Goal: Check status: Check status

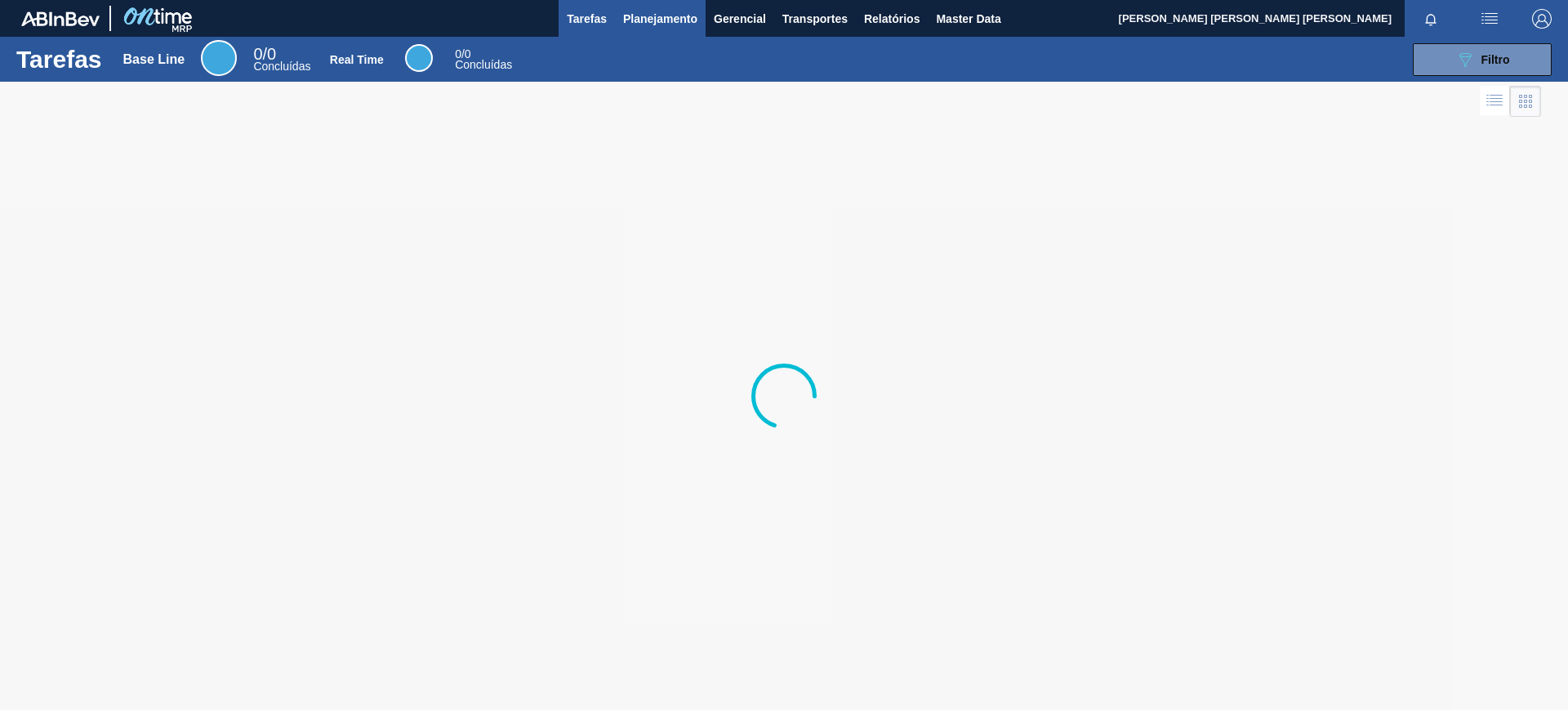
click at [635, 15] on span "Planejamento" at bounding box center [660, 19] width 74 height 20
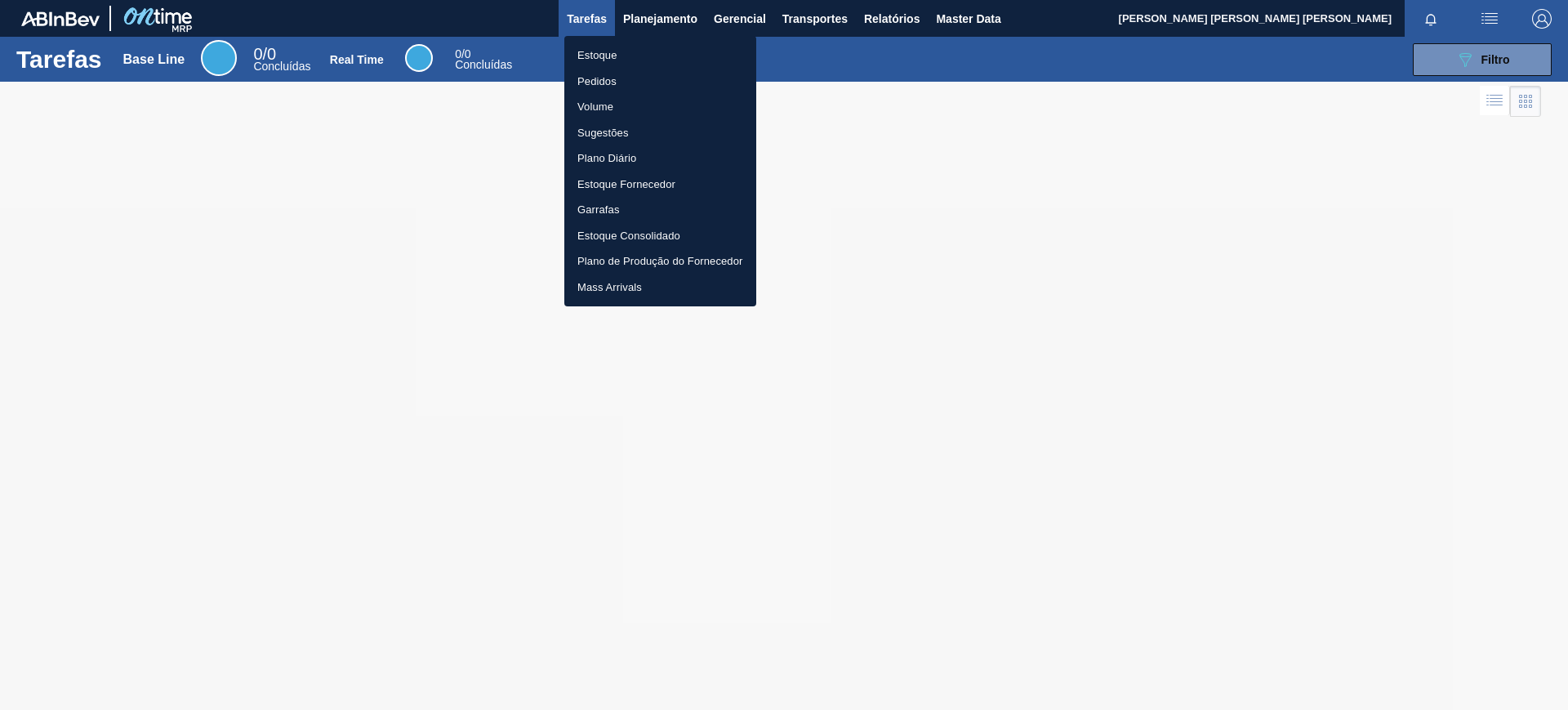
click at [649, 50] on li "Estoque" at bounding box center [660, 55] width 192 height 26
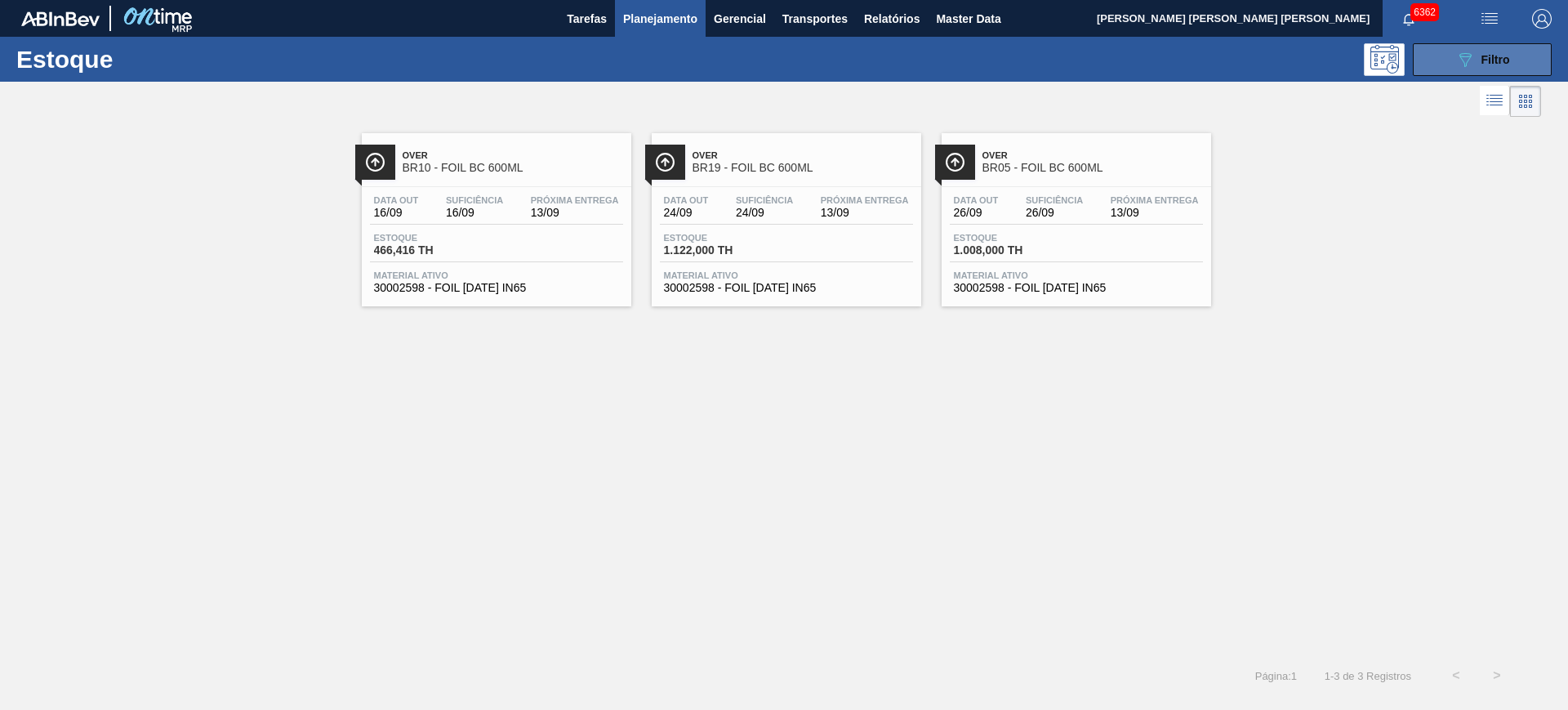
click at [1470, 50] on icon "089F7B8B-B2A5-4AFE-B5C0-19BA573D28AC" at bounding box center [1465, 60] width 20 height 20
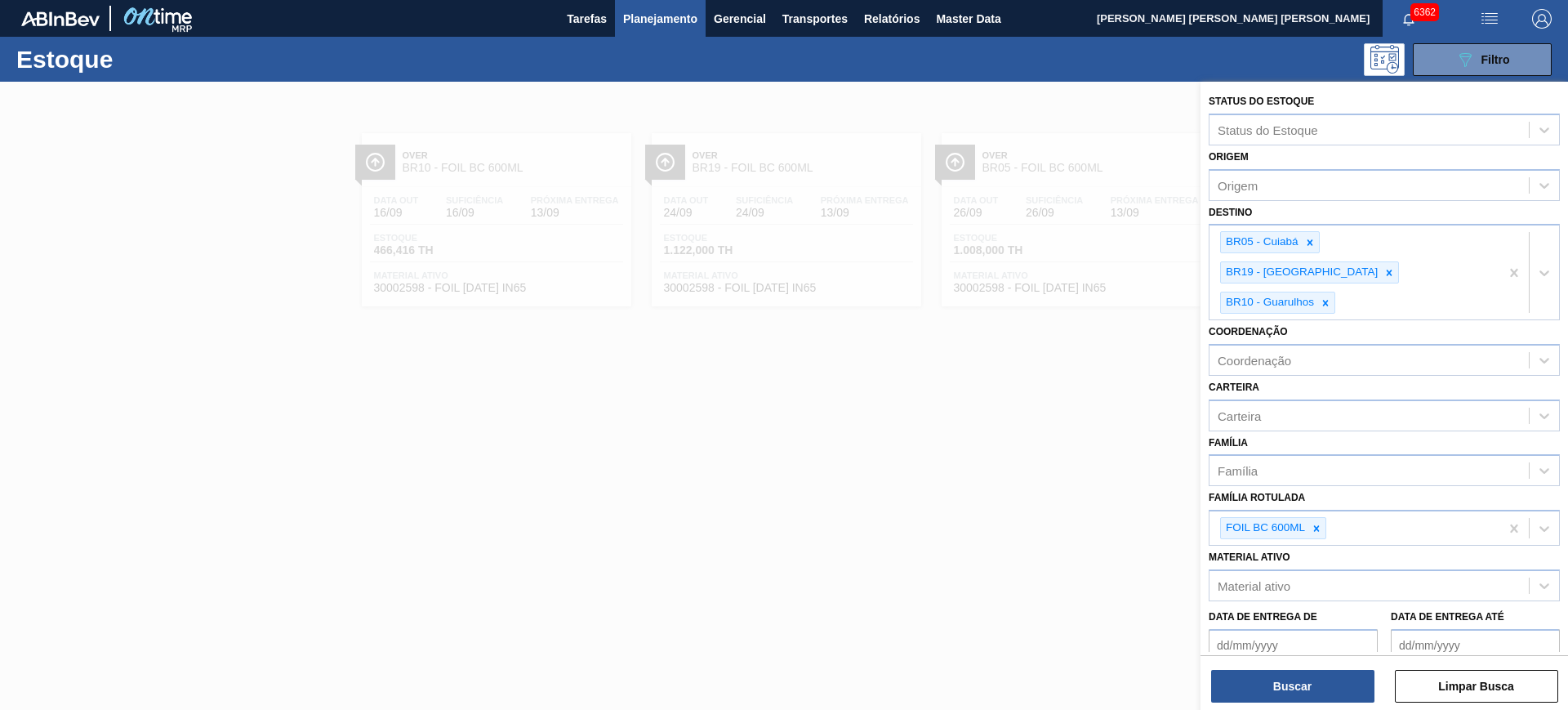
click at [877, 461] on div at bounding box center [784, 437] width 1568 height 710
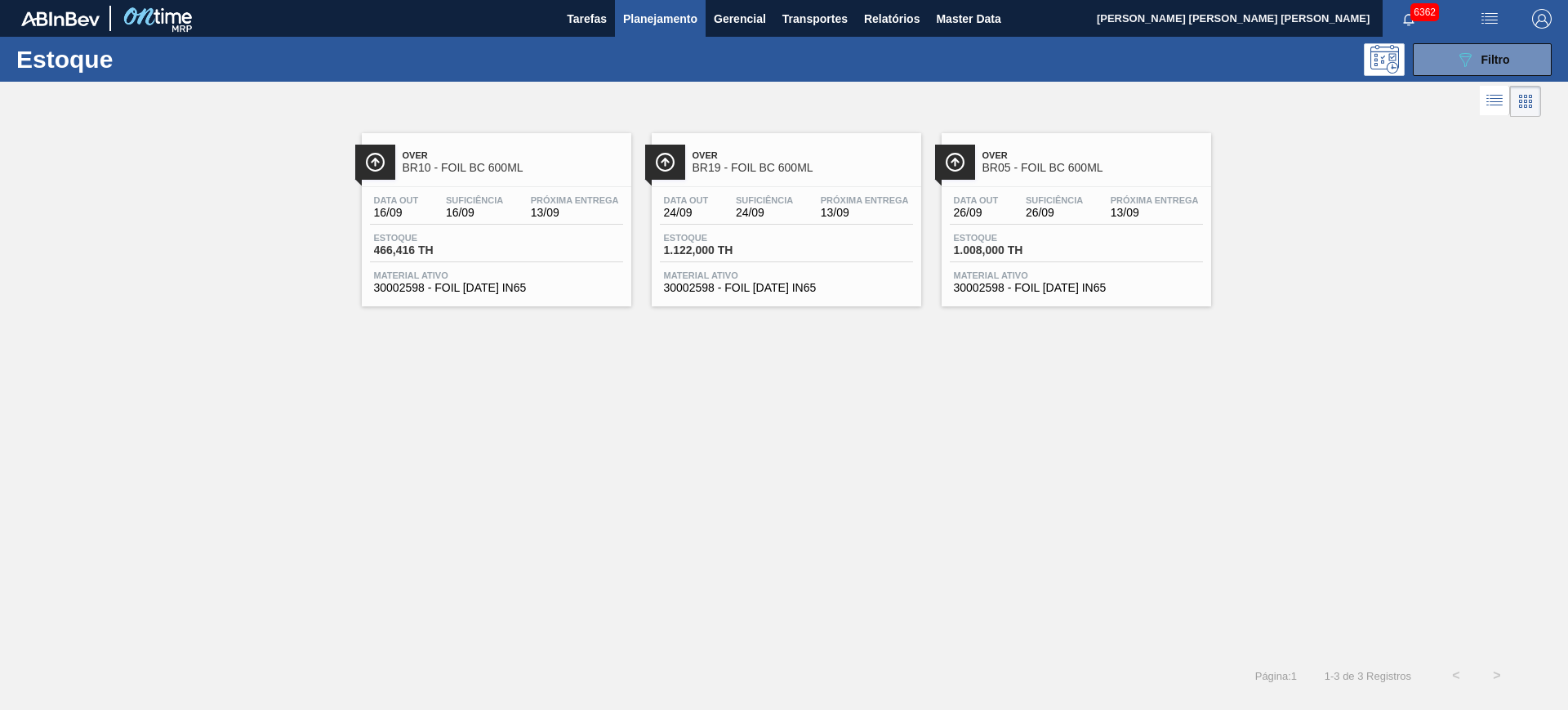
click at [1475, 50] on div "089F7B8B-B2A5-4AFE-B5C0-19BA573D28AC Filtro" at bounding box center [1482, 60] width 54 height 20
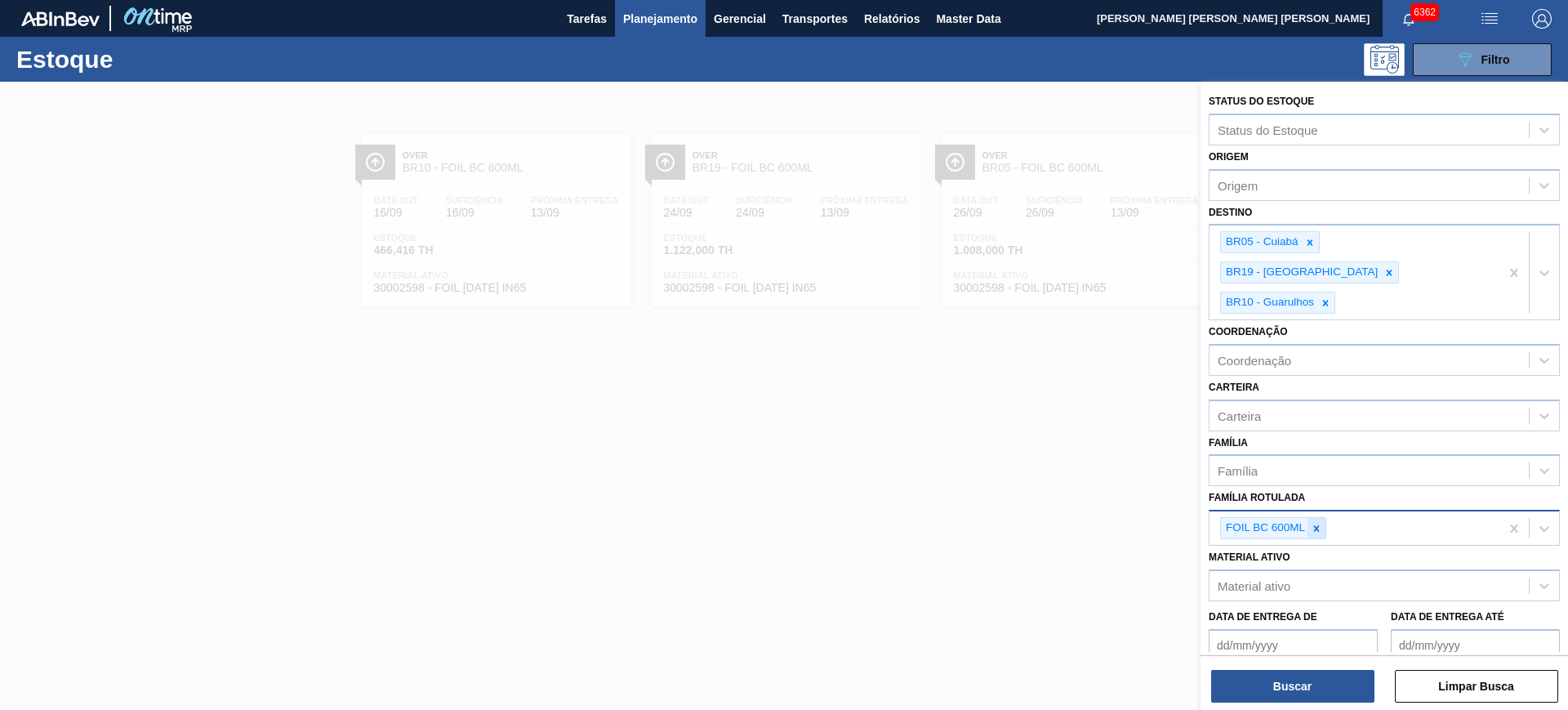
click at [1319, 523] on icon at bounding box center [1317, 529] width 12 height 12
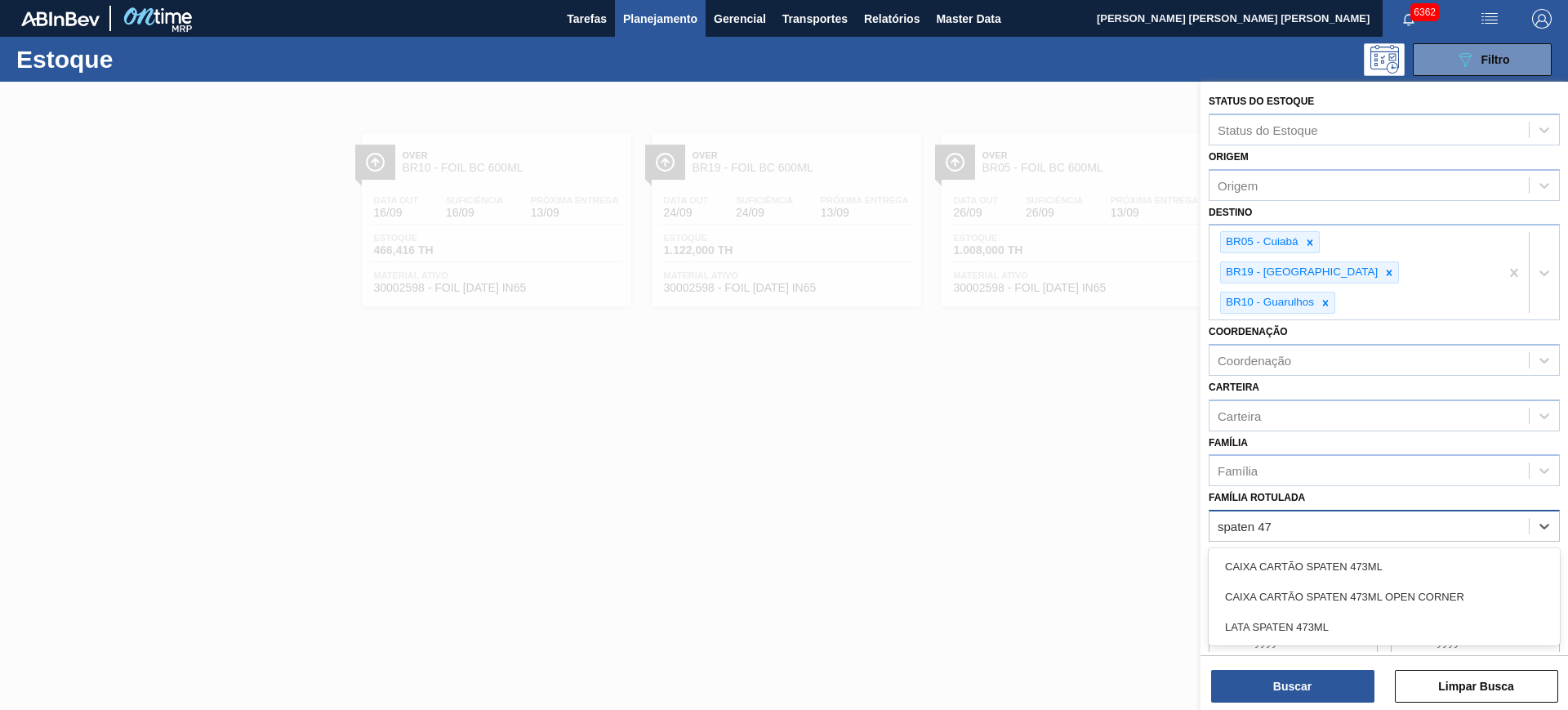
type Rotulada "spaten 473"
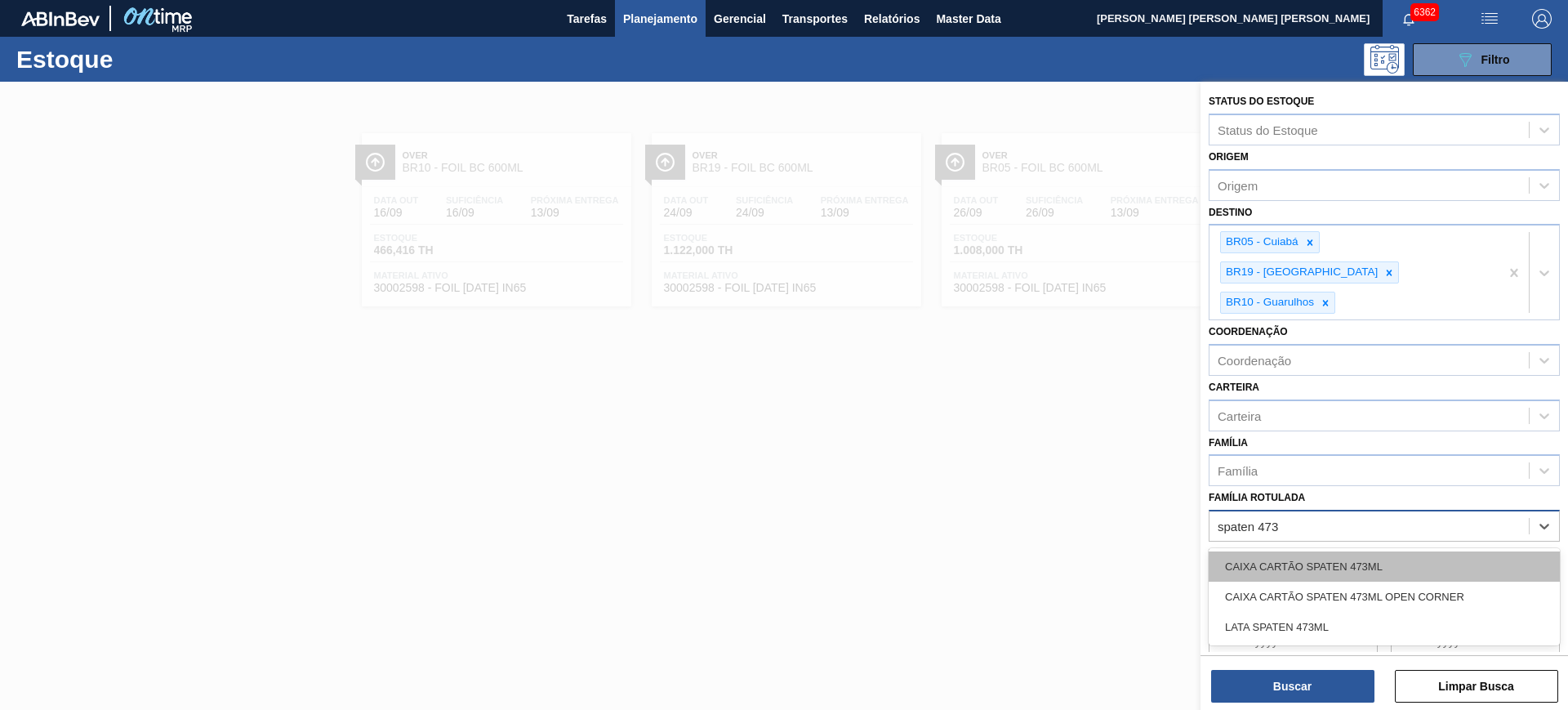
click at [1363, 551] on div "CAIXA CARTÃO SPATEN 473ML" at bounding box center [1385, 566] width 351 height 31
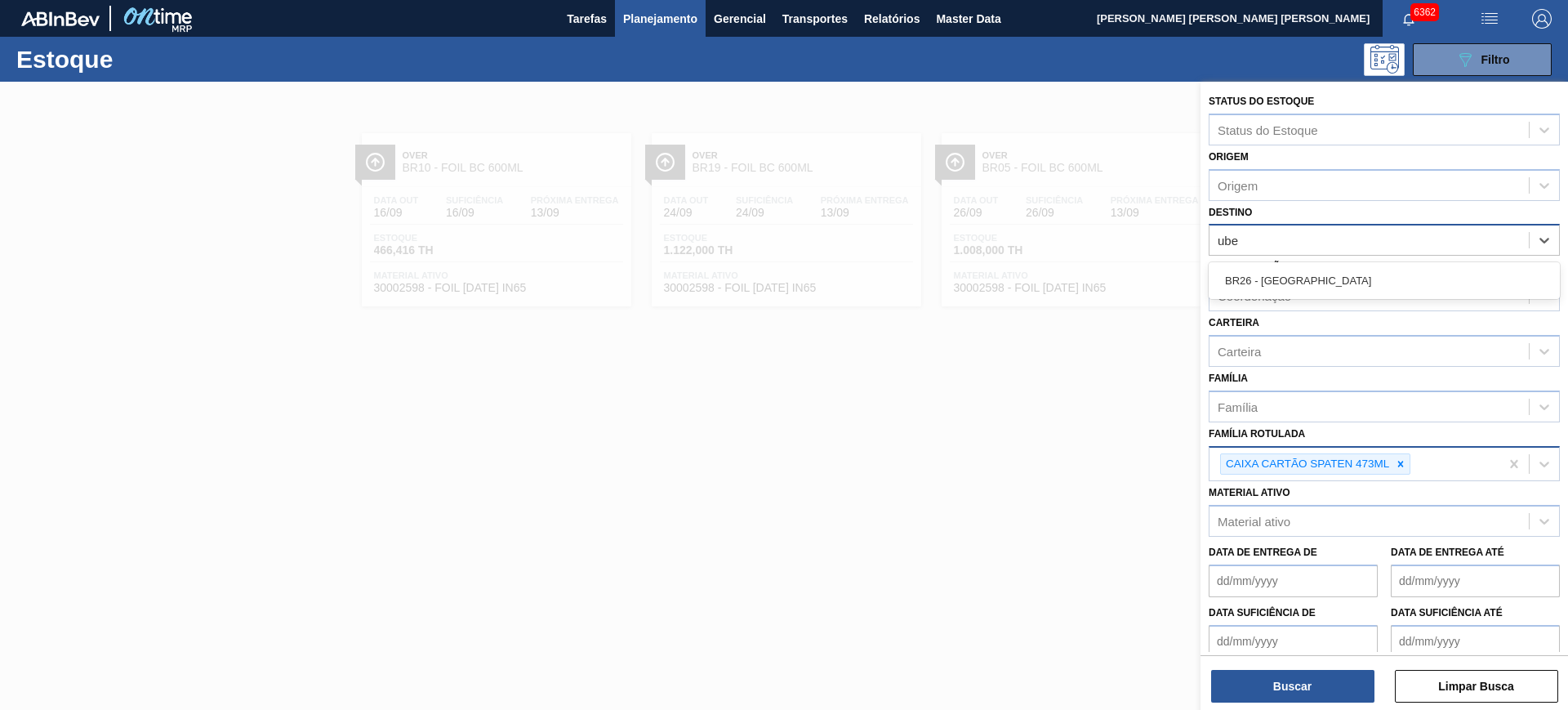
type input "uber"
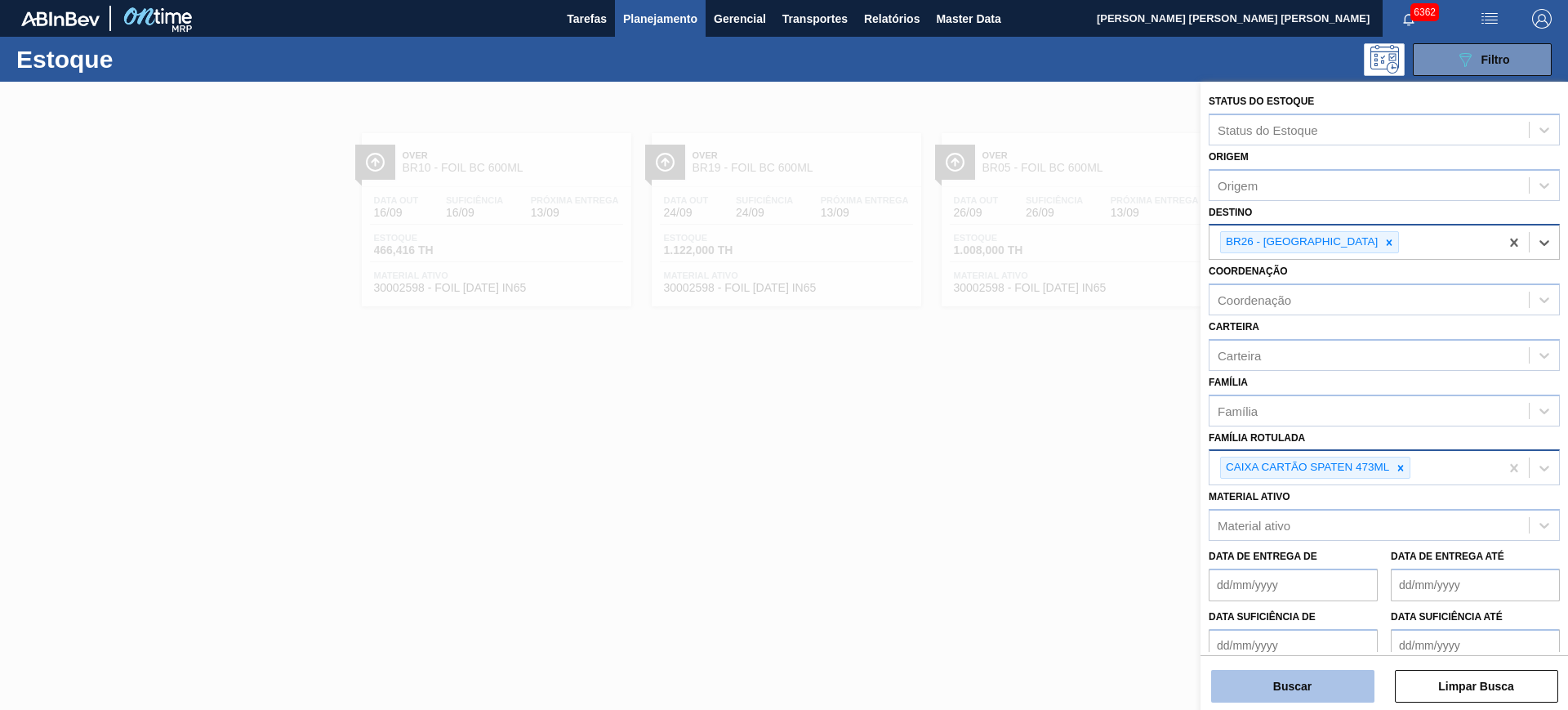
click at [1337, 676] on button "Buscar" at bounding box center [1293, 685] width 164 height 33
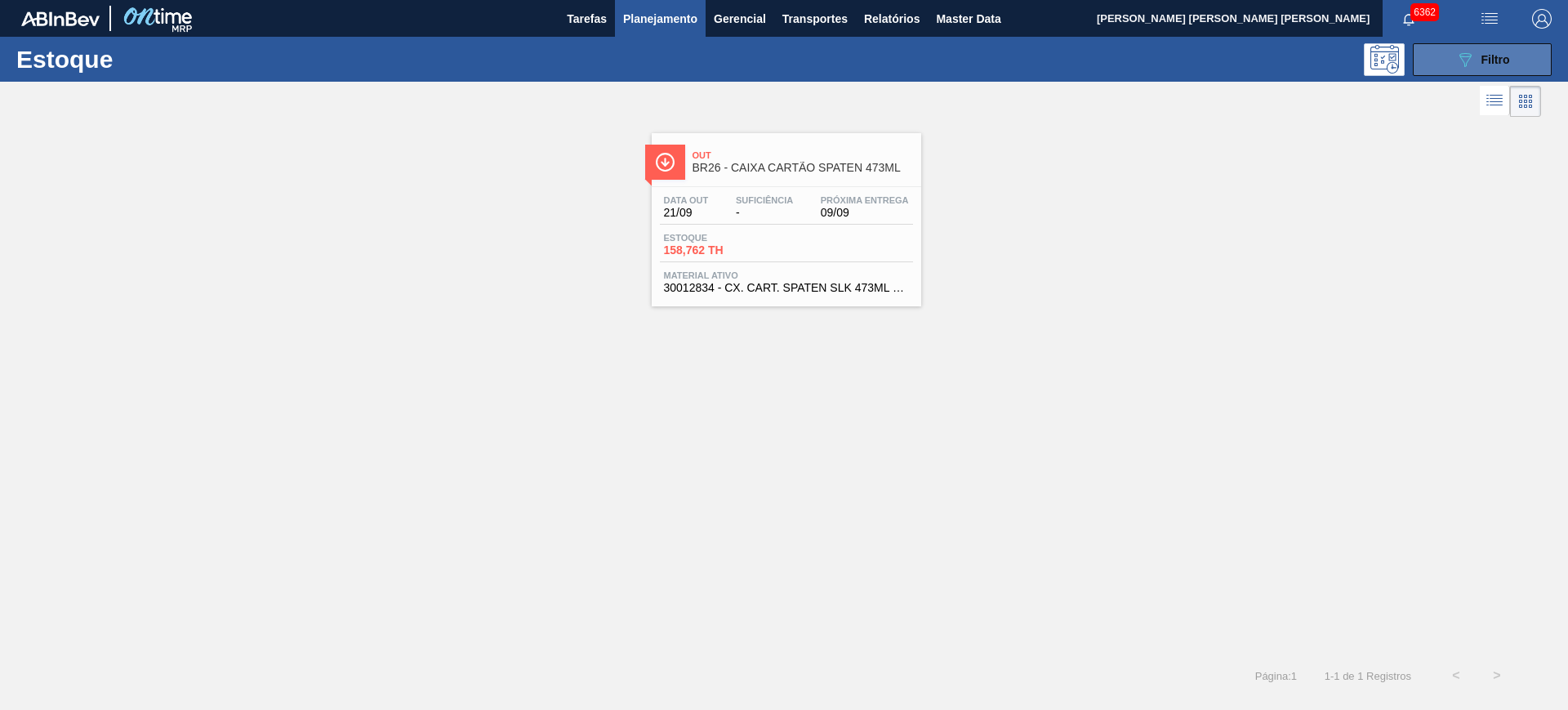
click at [1473, 59] on icon "089F7B8B-B2A5-4AFE-B5C0-19BA573D28AC" at bounding box center [1465, 60] width 20 height 20
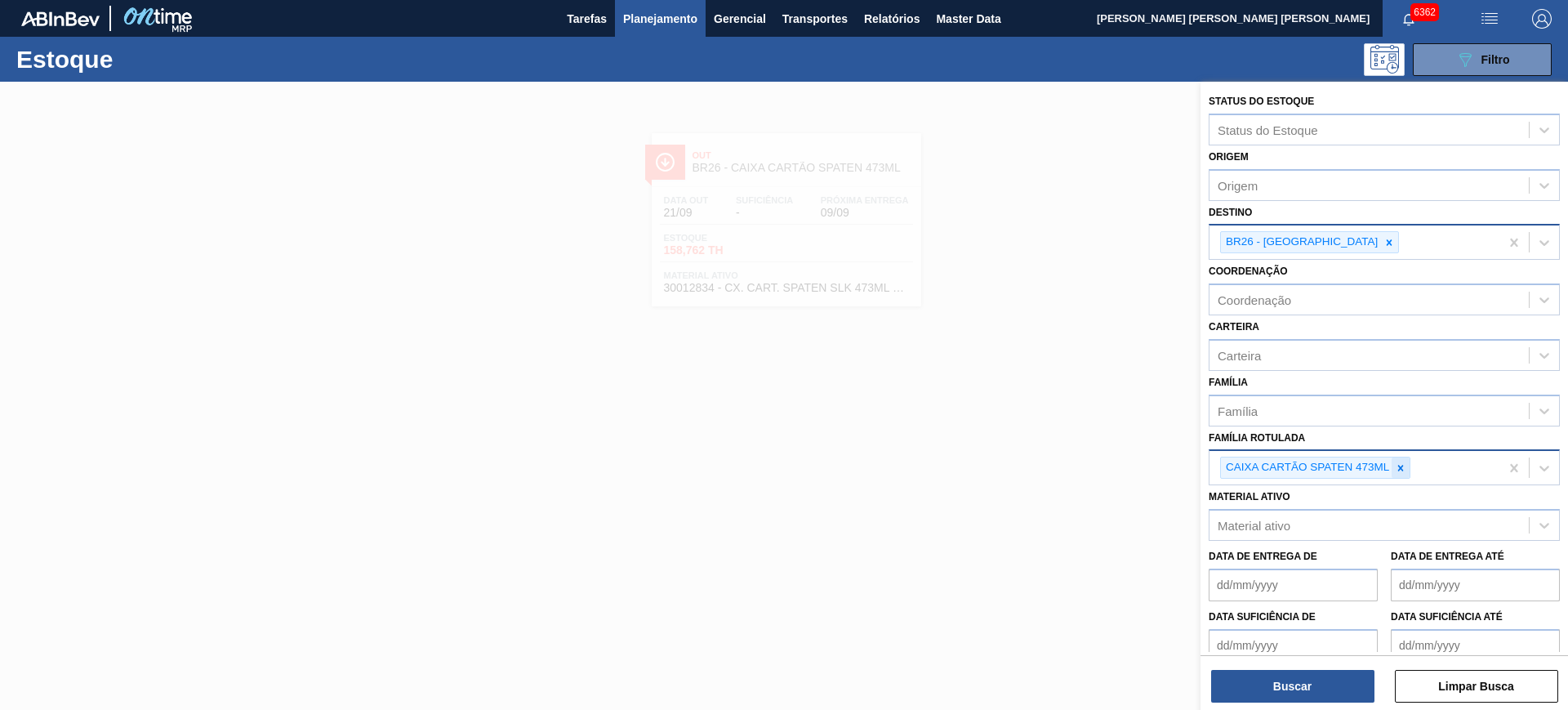
click at [1402, 469] on icon at bounding box center [1401, 467] width 6 height 6
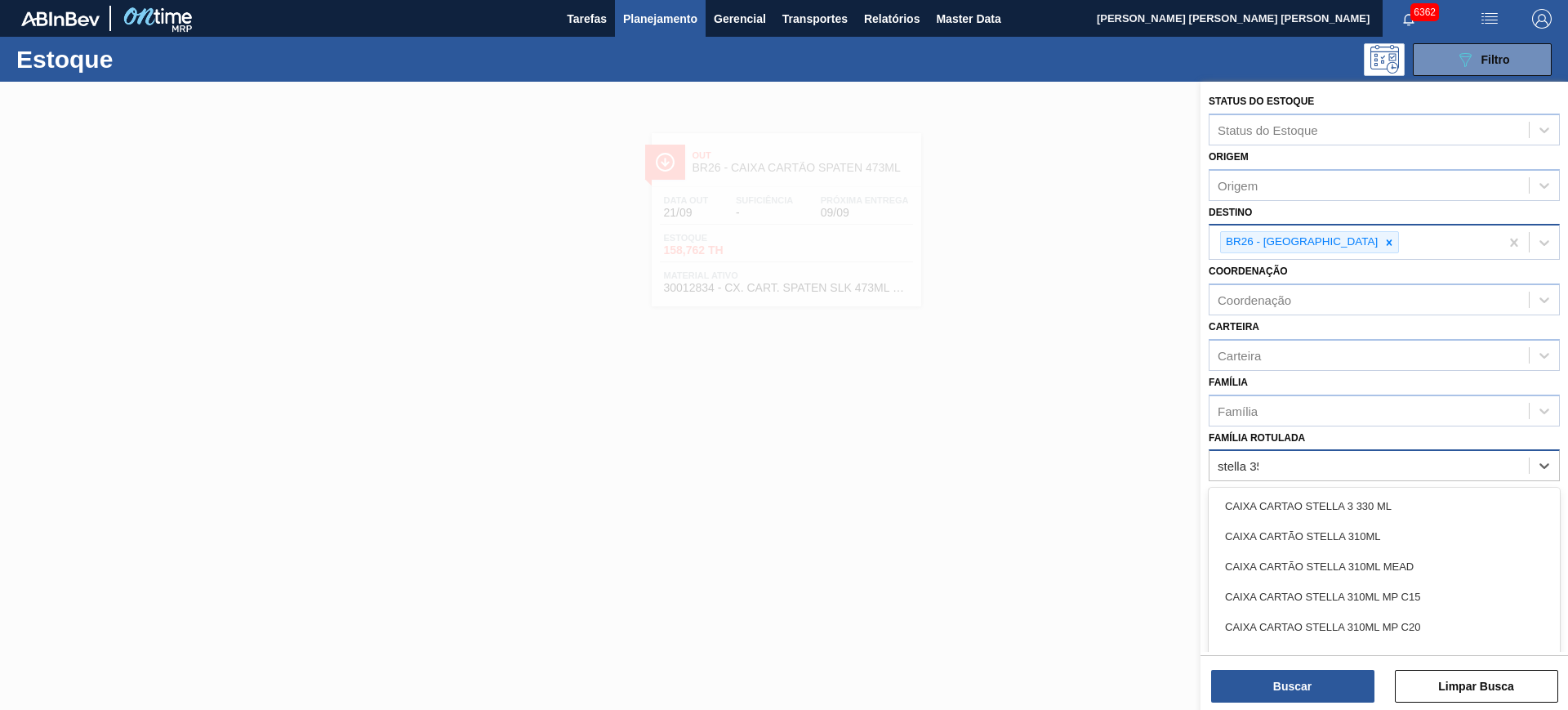
type Rotulada "stella 350"
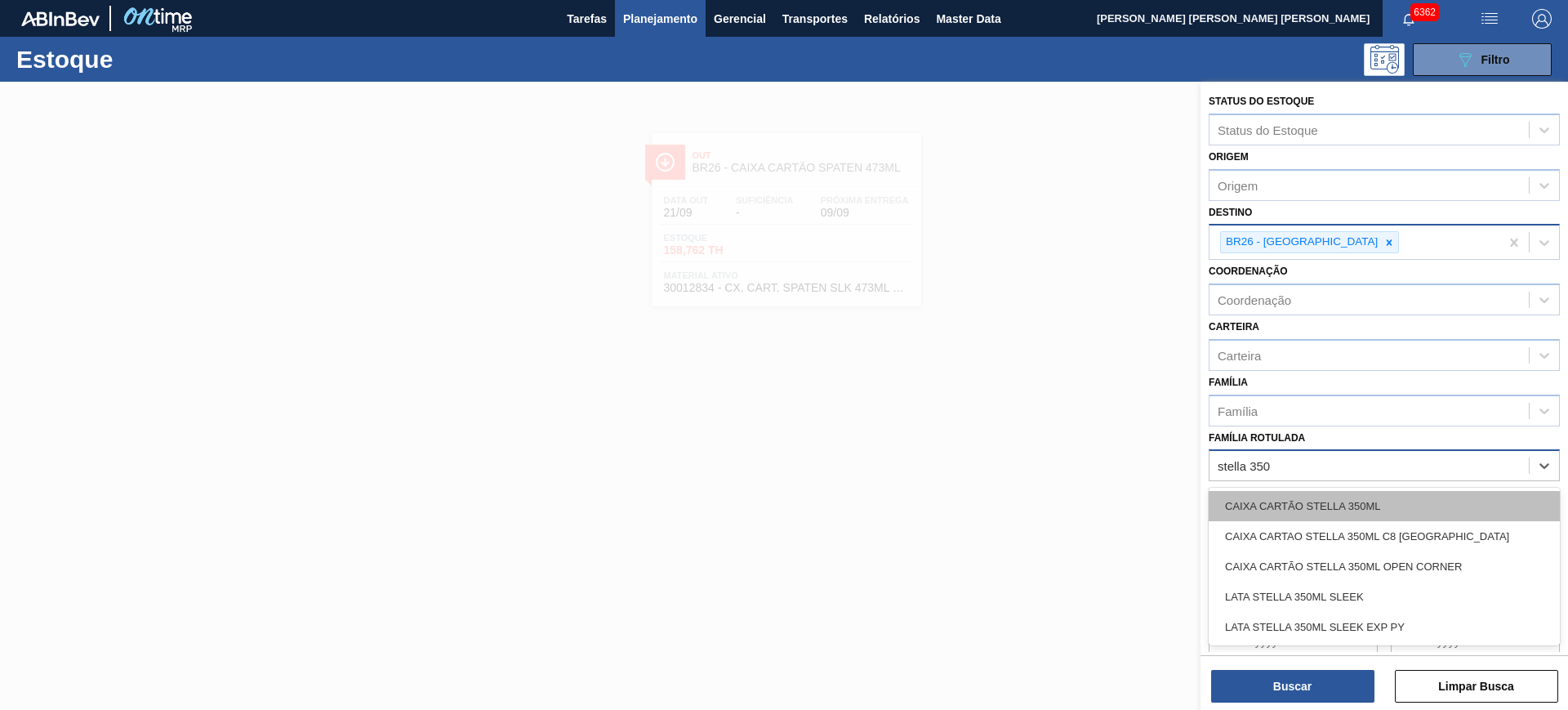
click at [1410, 506] on div "CAIXA CARTÃO STELLA 350ML" at bounding box center [1385, 506] width 351 height 31
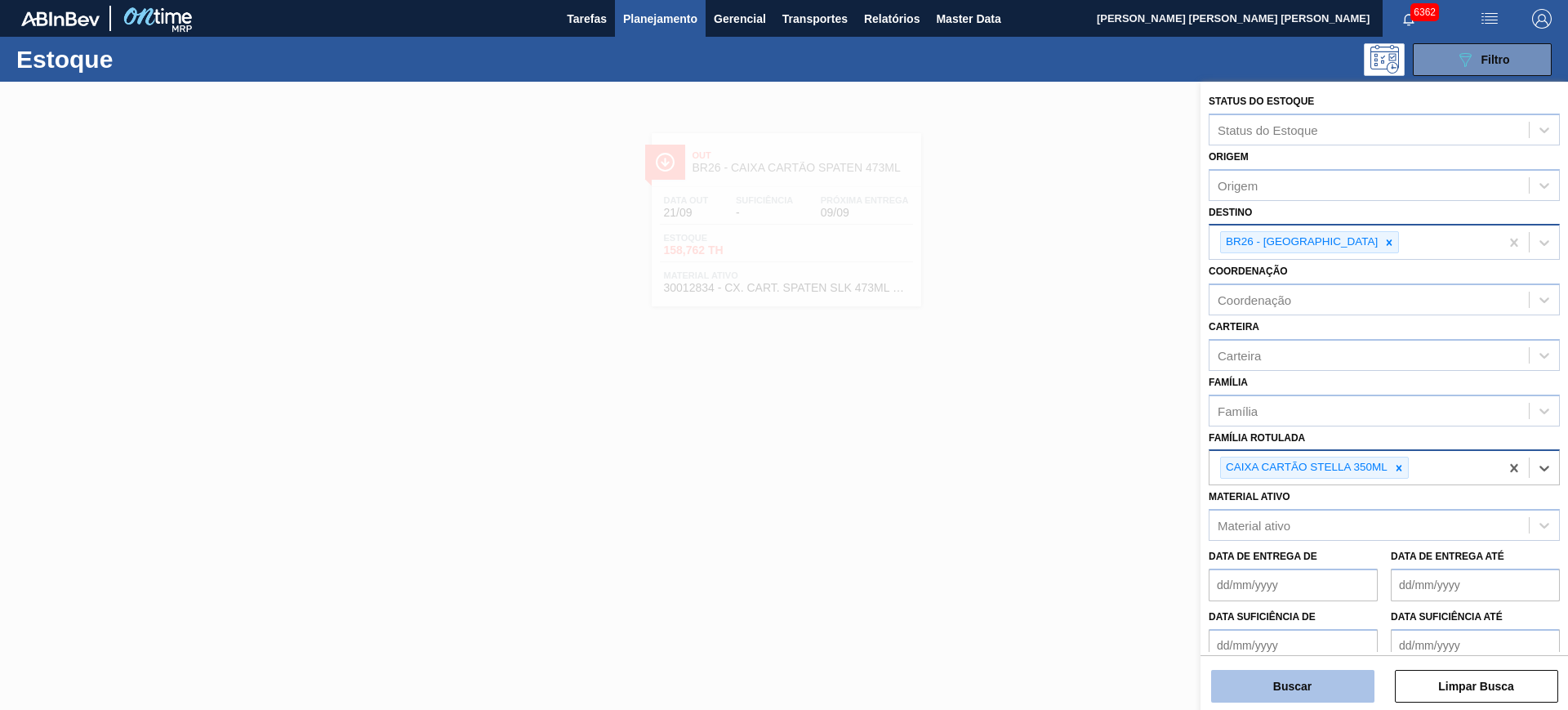
click at [1331, 686] on button "Buscar" at bounding box center [1293, 685] width 164 height 33
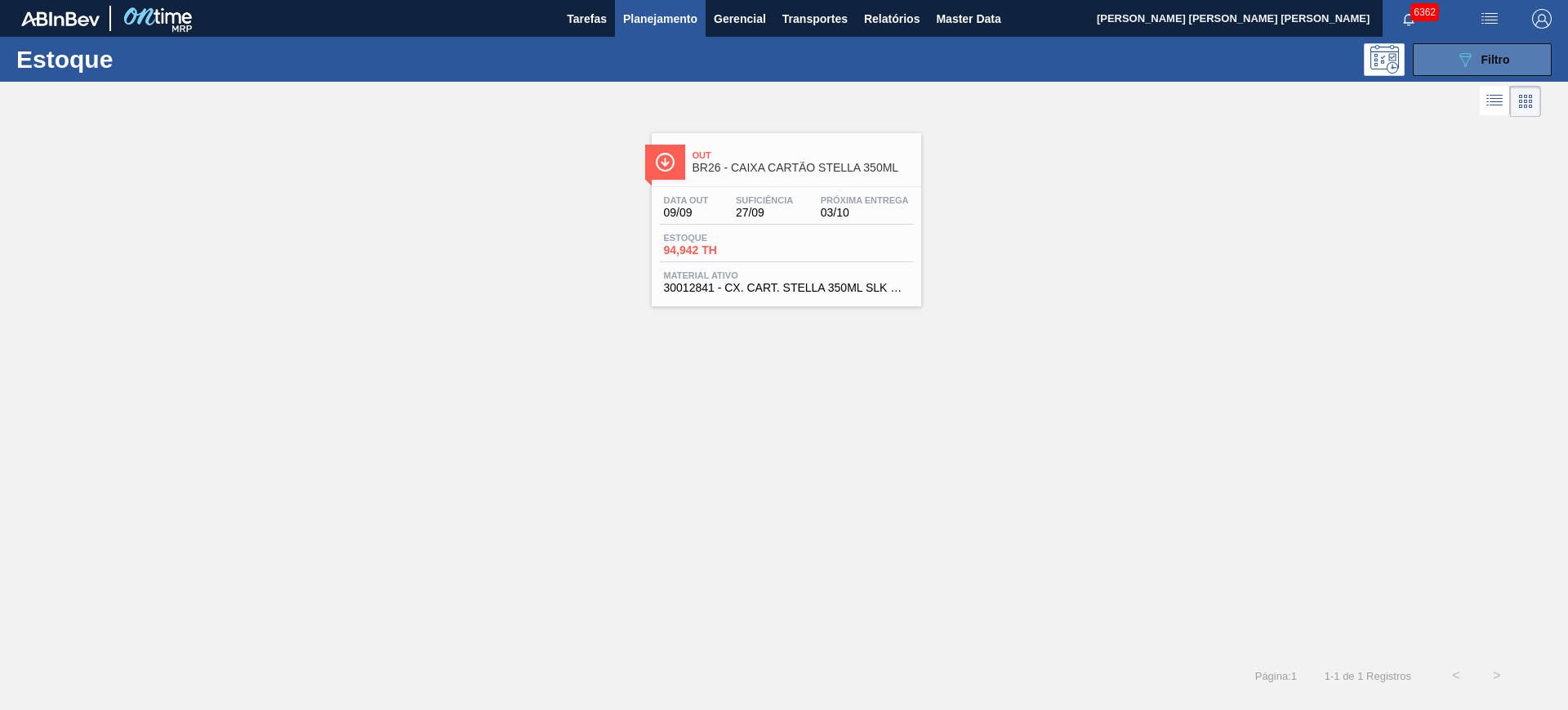
click at [1434, 62] on button "089F7B8B-B2A5-4AFE-B5C0-19BA573D28AC Filtro" at bounding box center [1482, 59] width 139 height 33
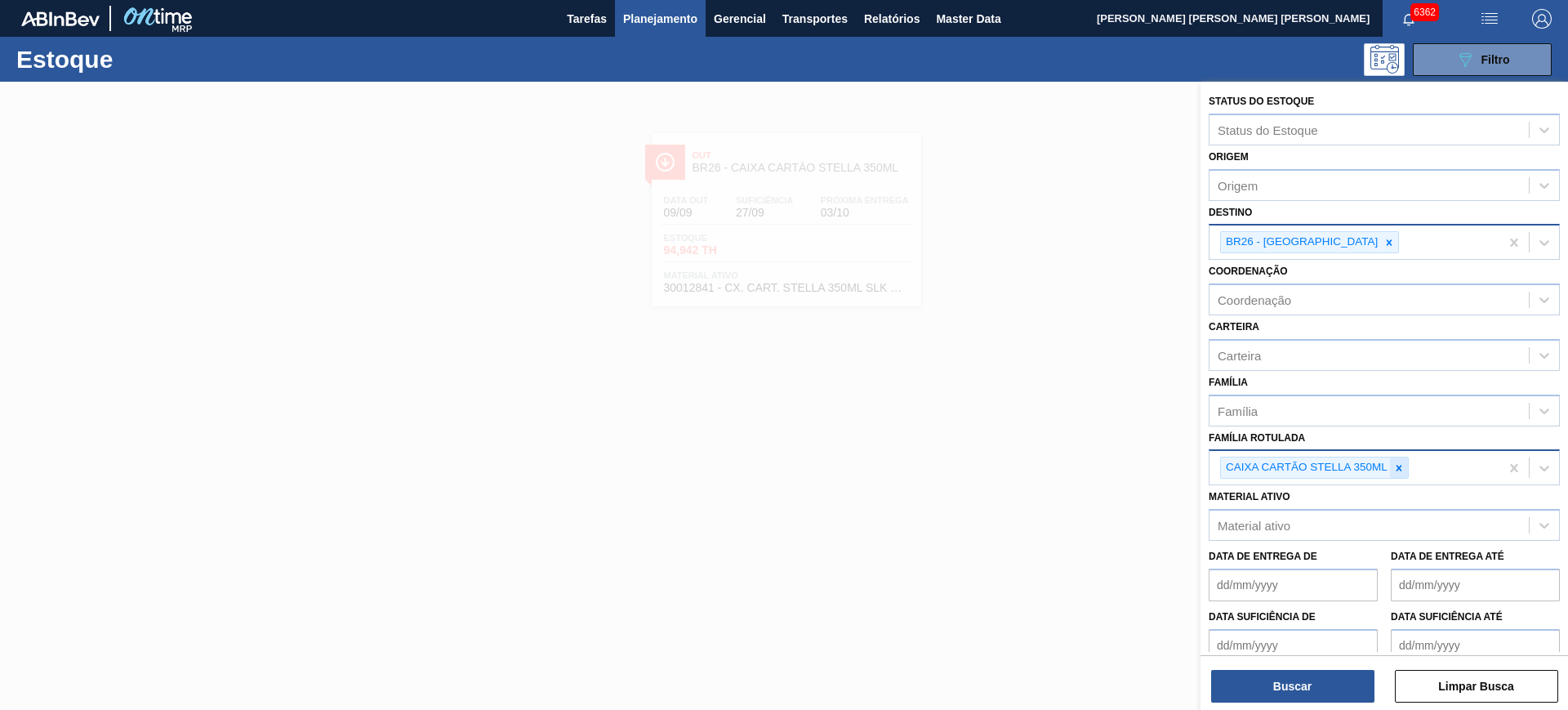
click at [1398, 471] on icon at bounding box center [1399, 468] width 12 height 12
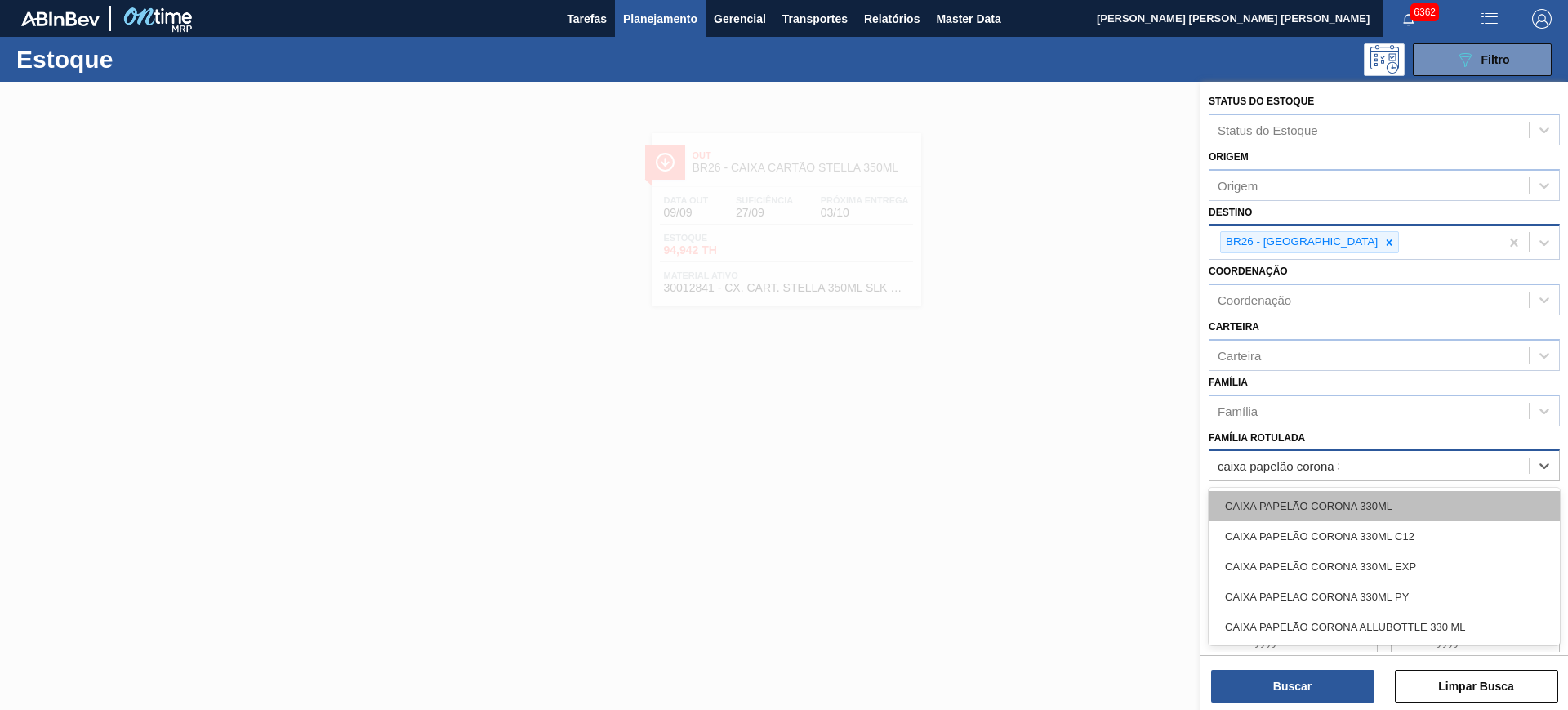
type Rotulada "caixa papelão corona 33"
click at [1413, 493] on div "CAIXA PAPELÃO CORONA 330ML" at bounding box center [1385, 506] width 351 height 31
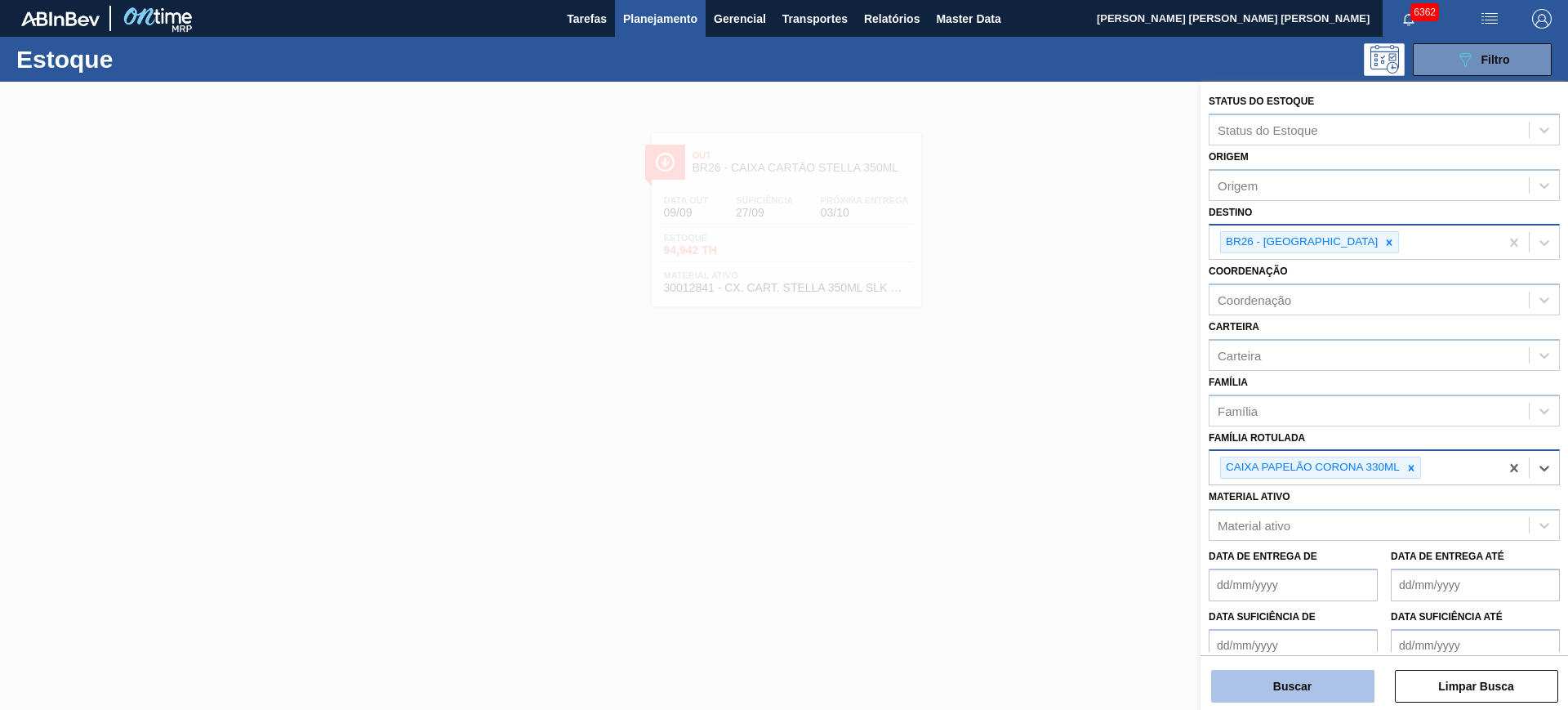
click at [1325, 681] on button "Buscar" at bounding box center [1293, 685] width 164 height 33
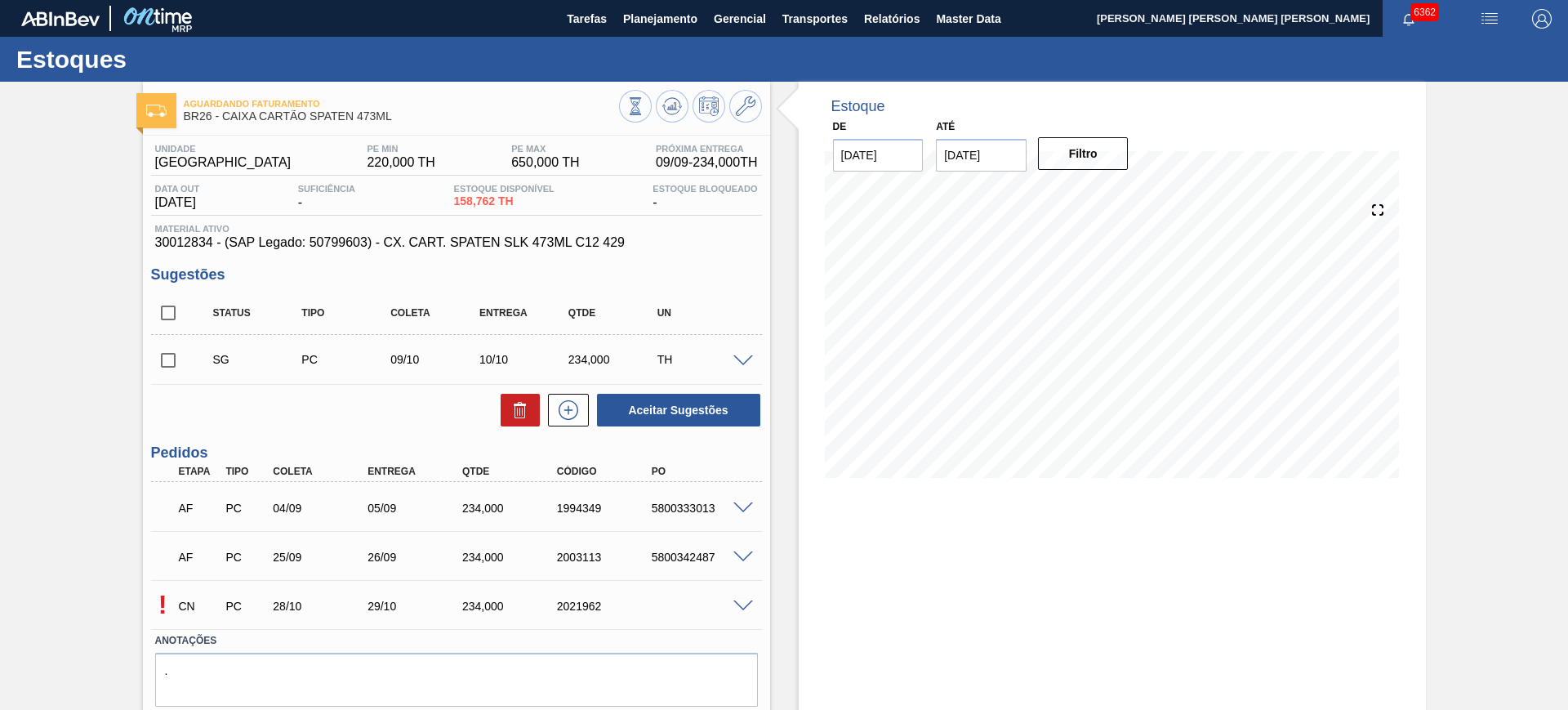
click at [704, 505] on div "5800333013" at bounding box center [701, 507] width 107 height 13
click at [703, 505] on div "5800333013" at bounding box center [701, 507] width 107 height 13
click at [677, 507] on div "5800333013" at bounding box center [701, 507] width 107 height 13
copy div "5800333013"
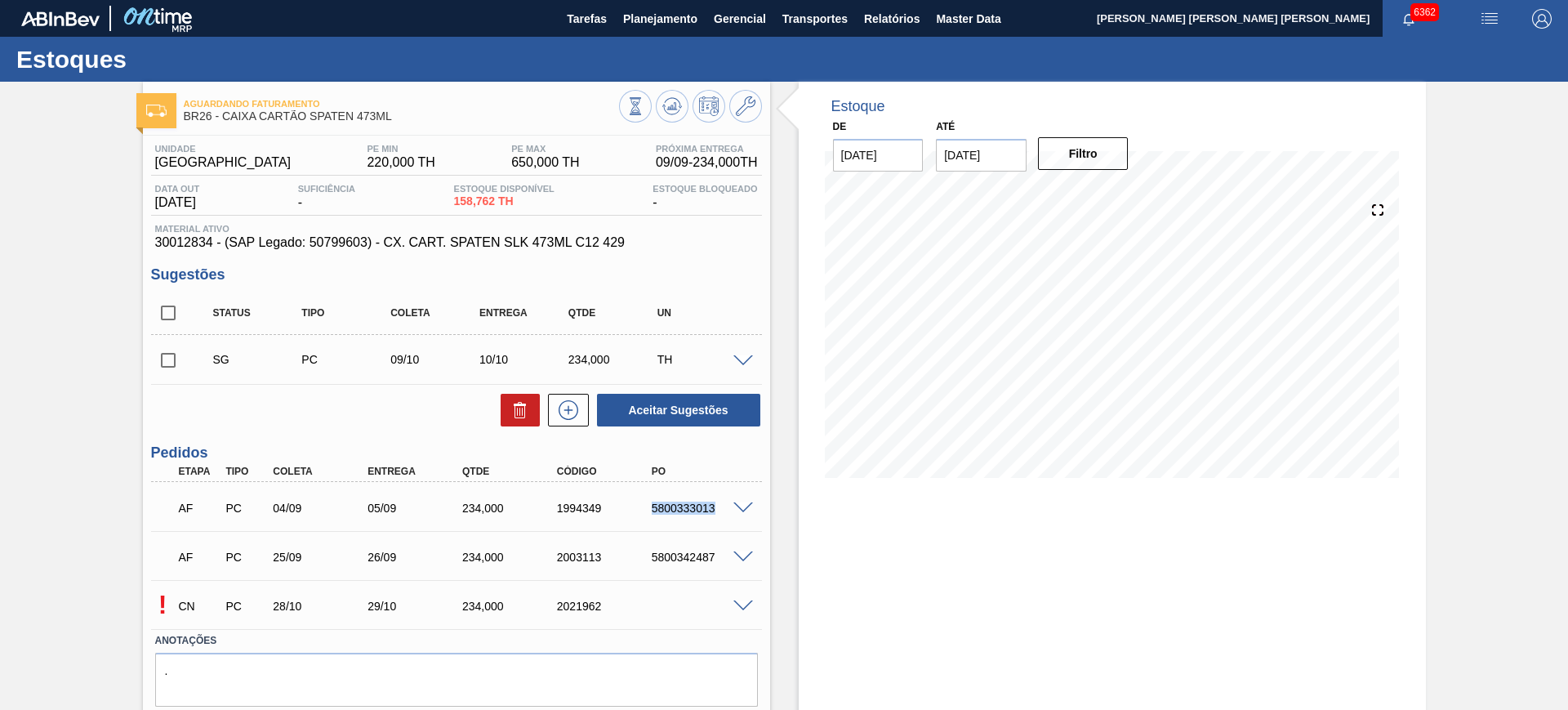
click at [692, 525] on div "AF PC 04/09 05/09 234,000 1994349 5800333013" at bounding box center [456, 506] width 610 height 40
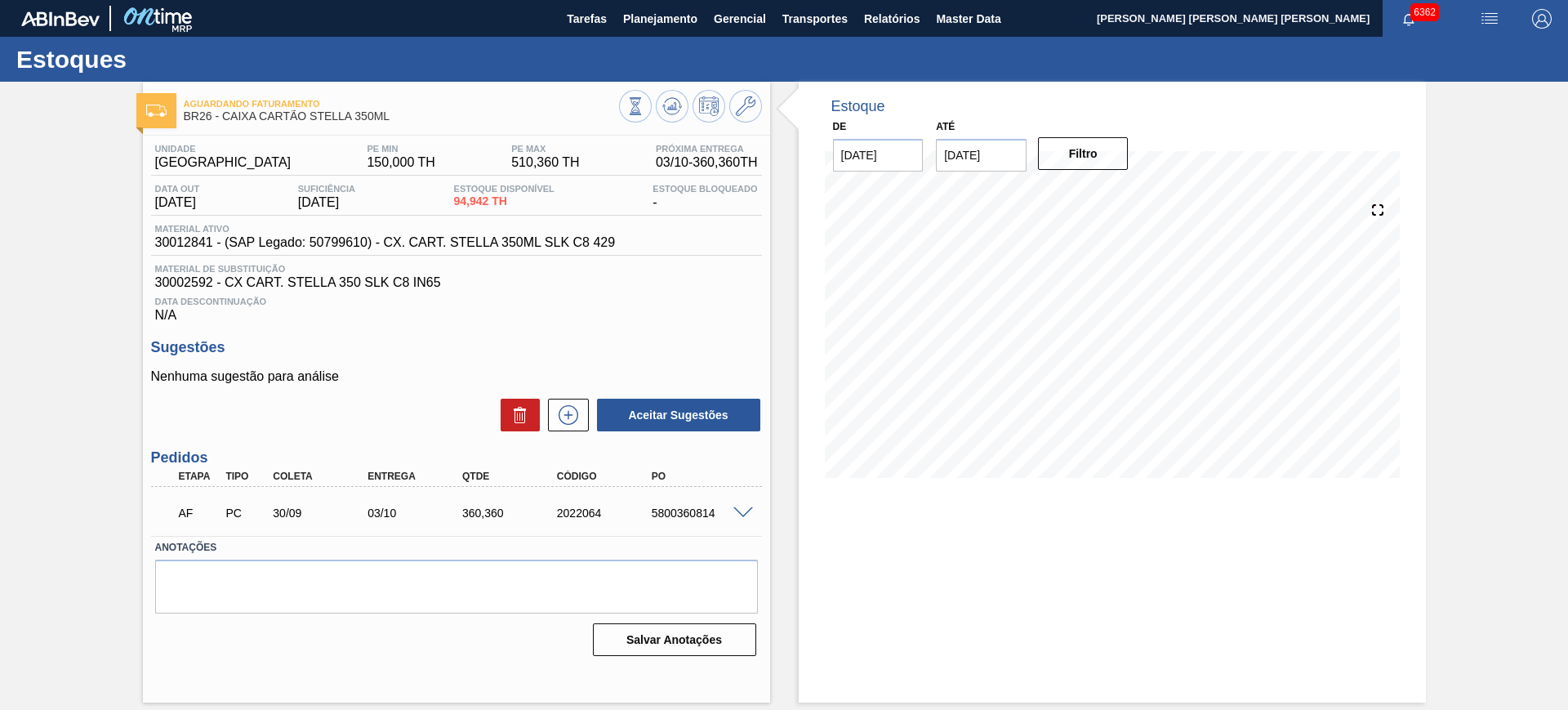
click at [741, 513] on span at bounding box center [744, 513] width 20 height 12
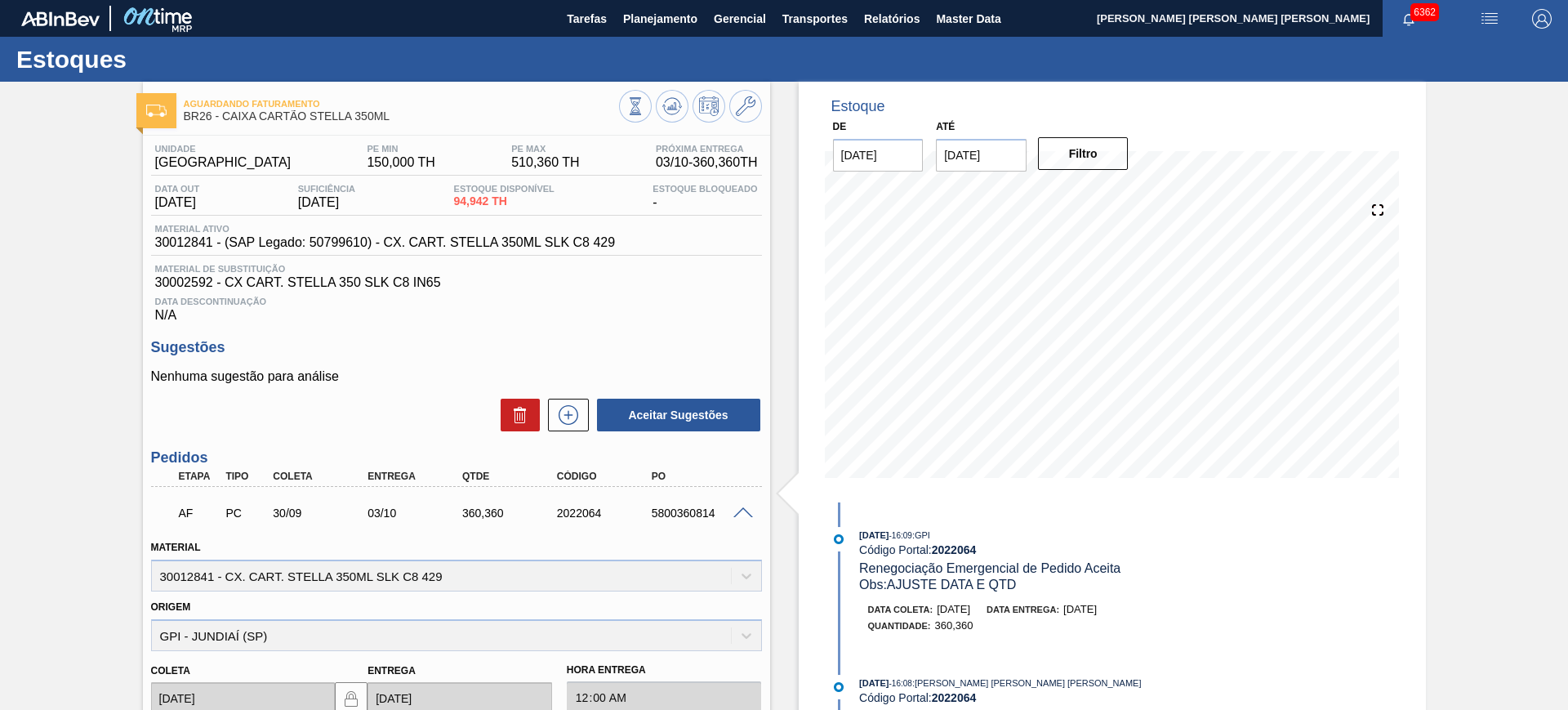
click at [742, 506] on div at bounding box center [745, 512] width 33 height 12
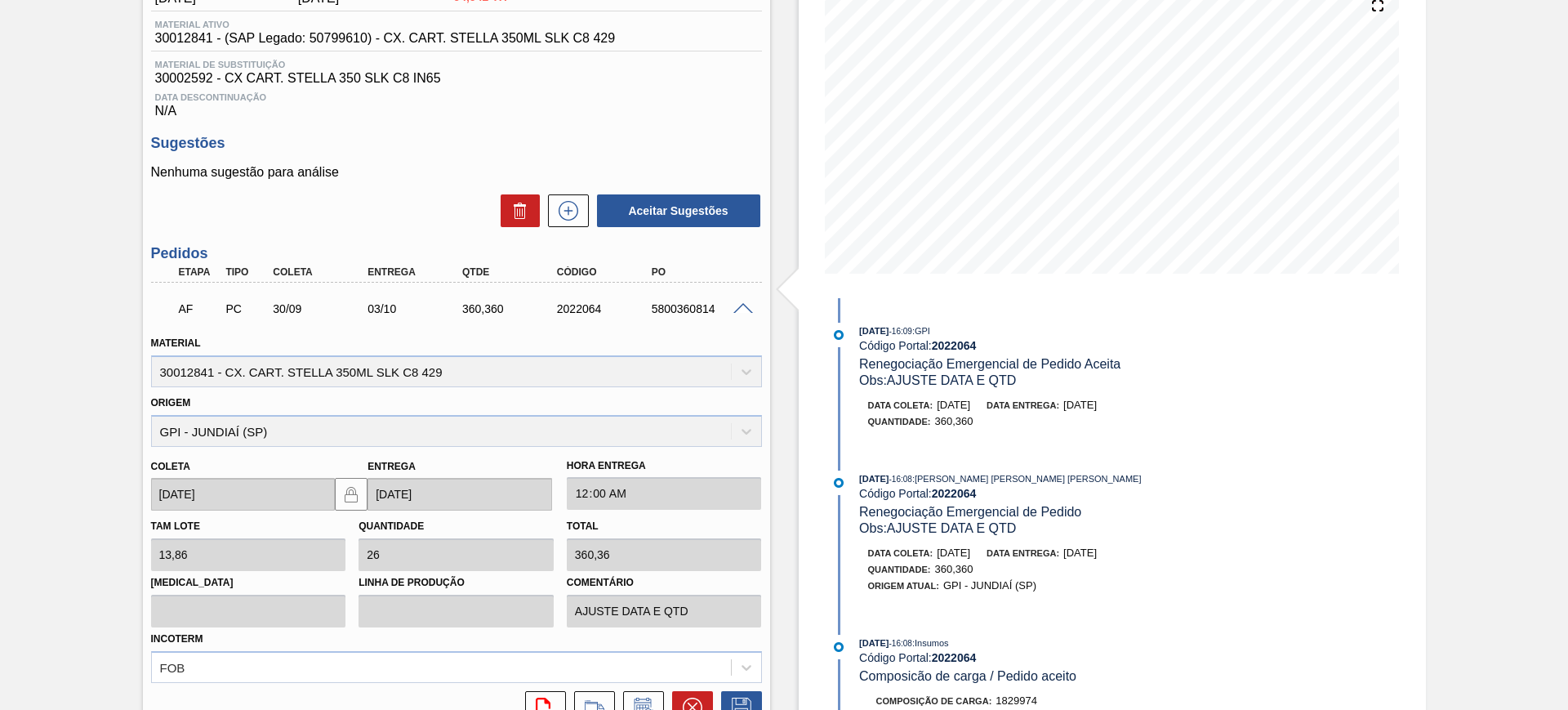
scroll to position [307, 0]
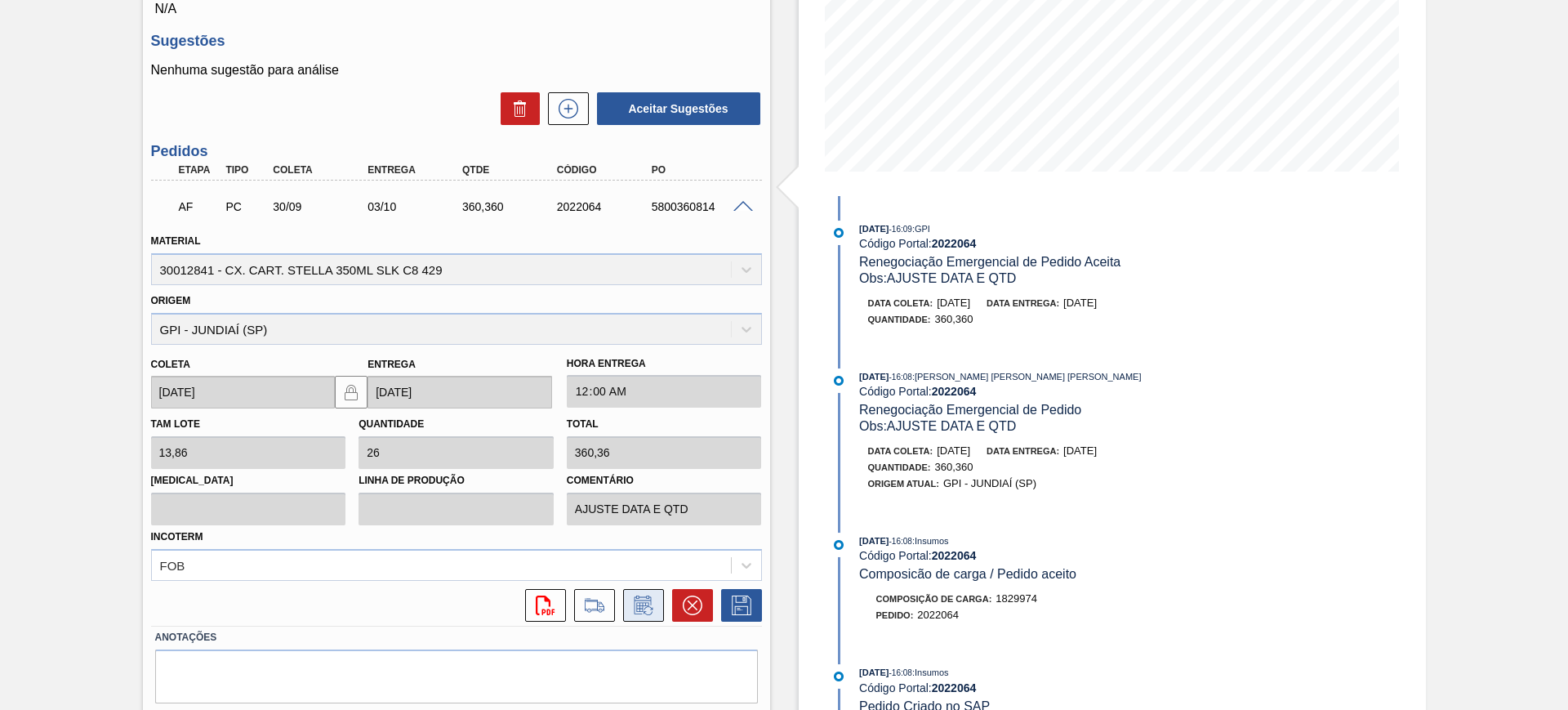
click at [634, 605] on icon at bounding box center [643, 605] width 26 height 20
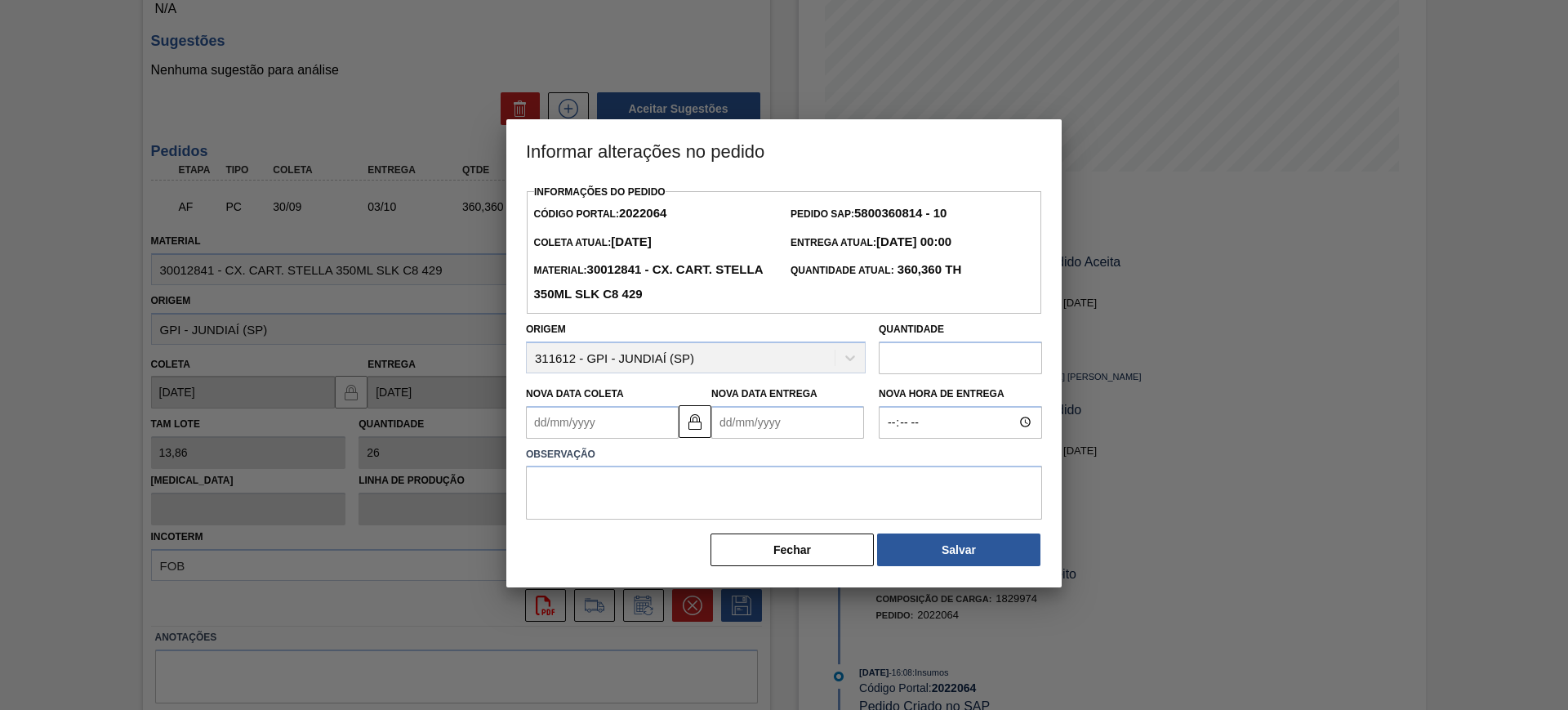
click at [785, 430] on Entrega2022064 "Nova Data Entrega" at bounding box center [787, 422] width 153 height 33
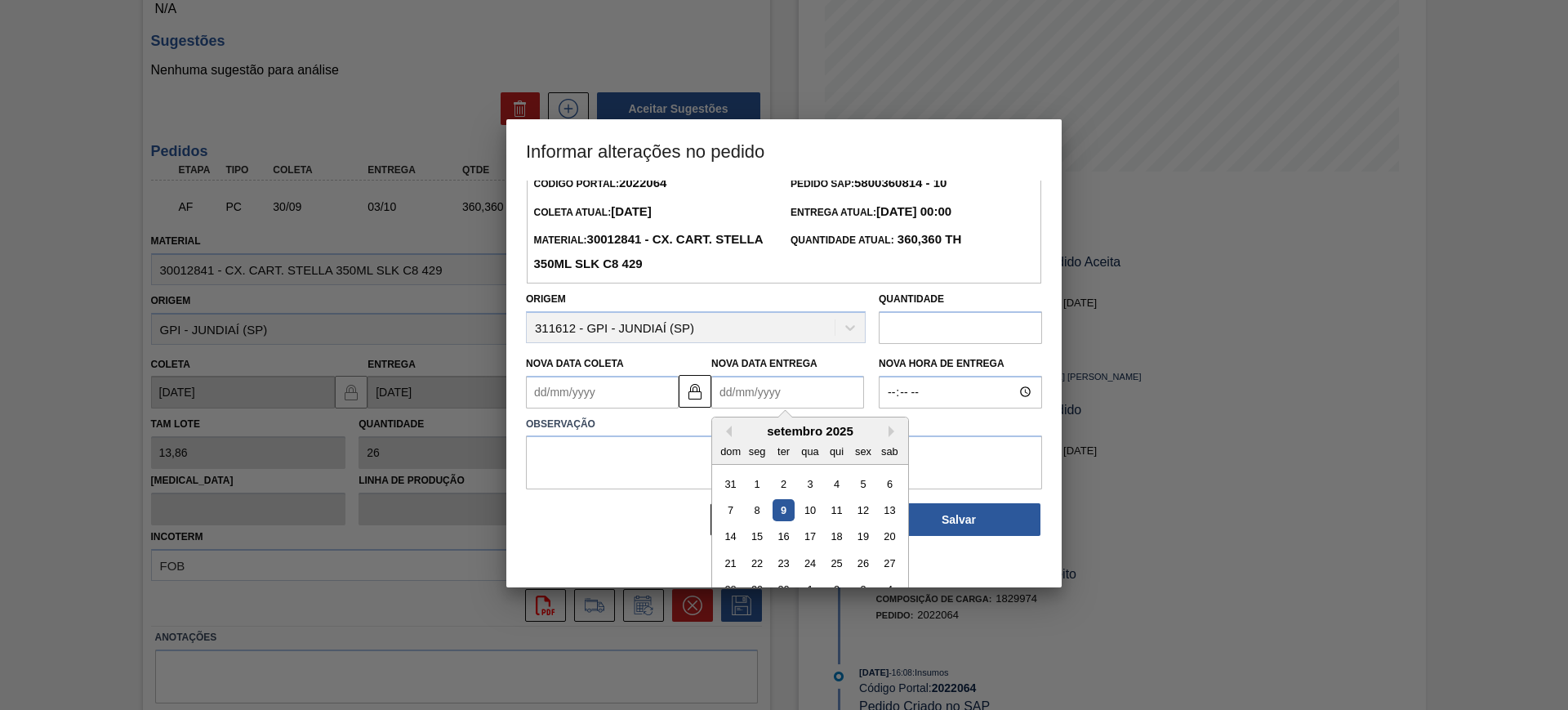
scroll to position [54, 0]
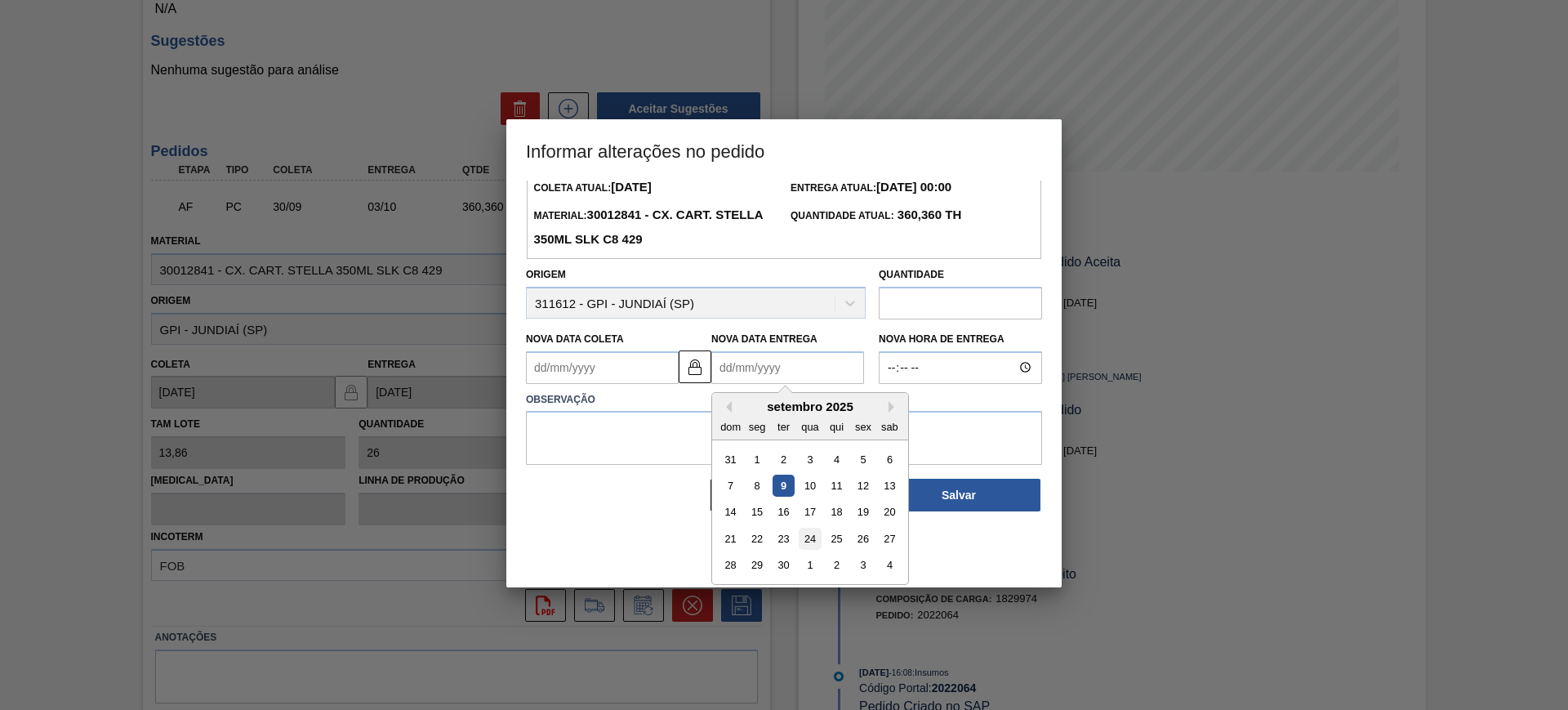
click at [810, 540] on div "24" at bounding box center [810, 538] width 22 height 22
type Coleta2022064 "21/09/2025"
type Entrega2022064 "[DATE]"
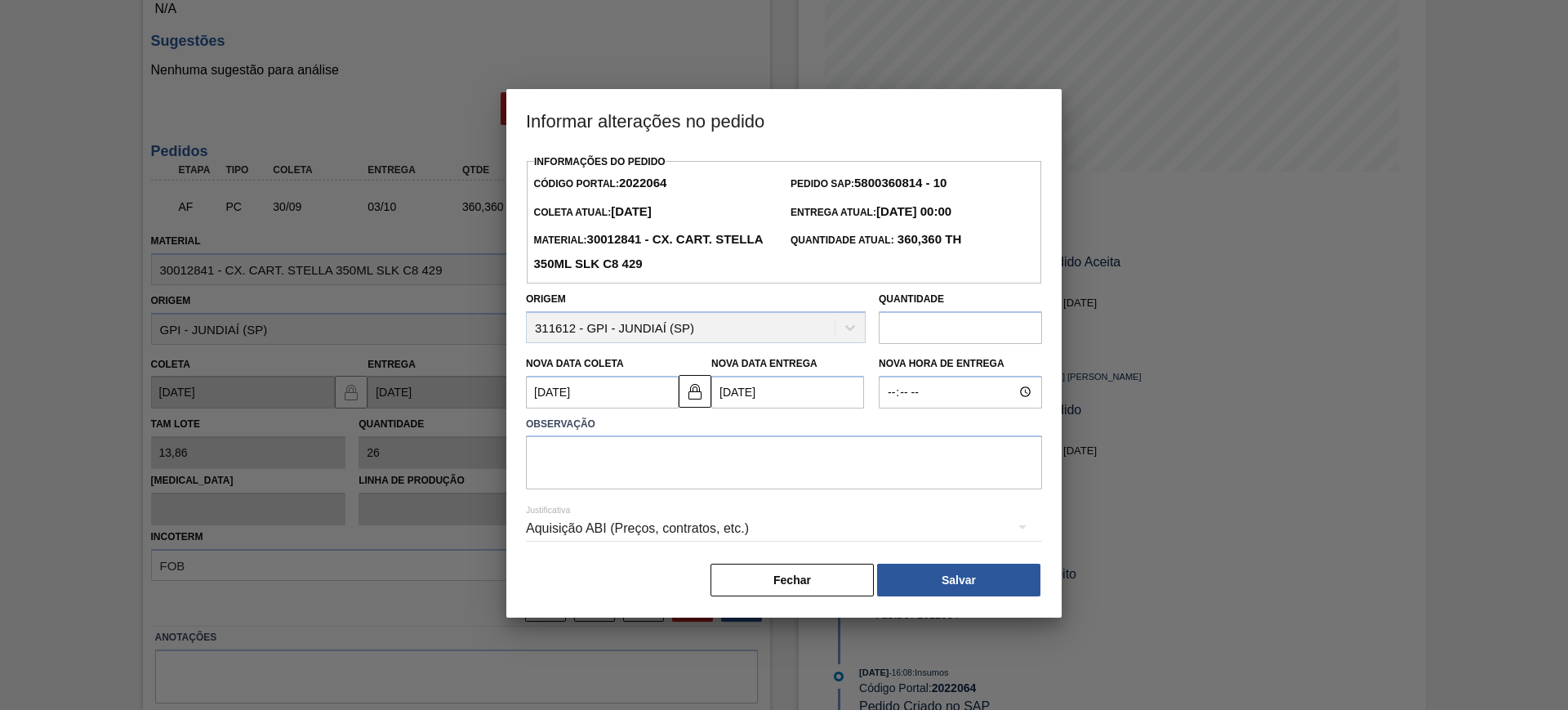
scroll to position [0, 0]
click at [712, 472] on textarea at bounding box center [783, 462] width 516 height 54
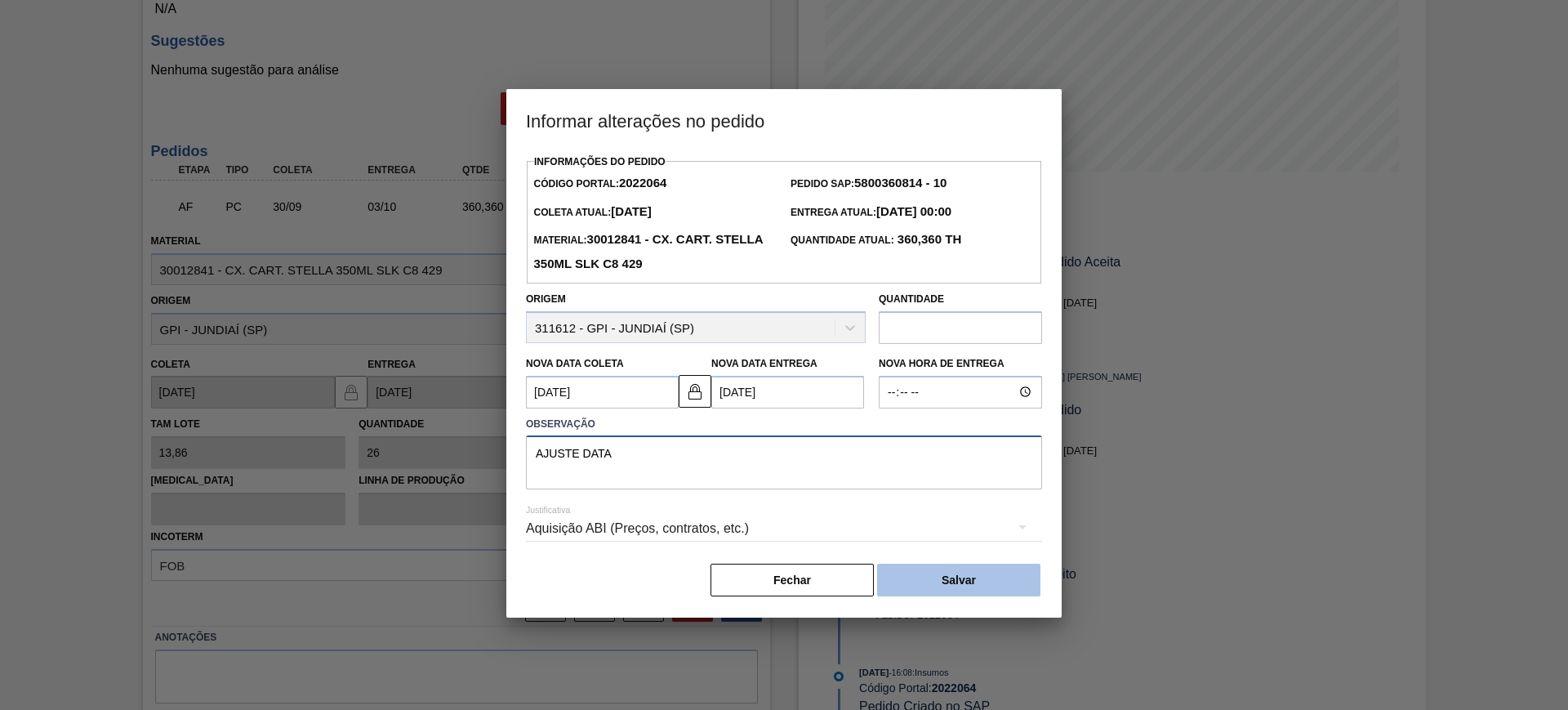
type textarea "AJUSTE DATA"
click at [995, 584] on button "Salvar" at bounding box center [959, 579] width 164 height 33
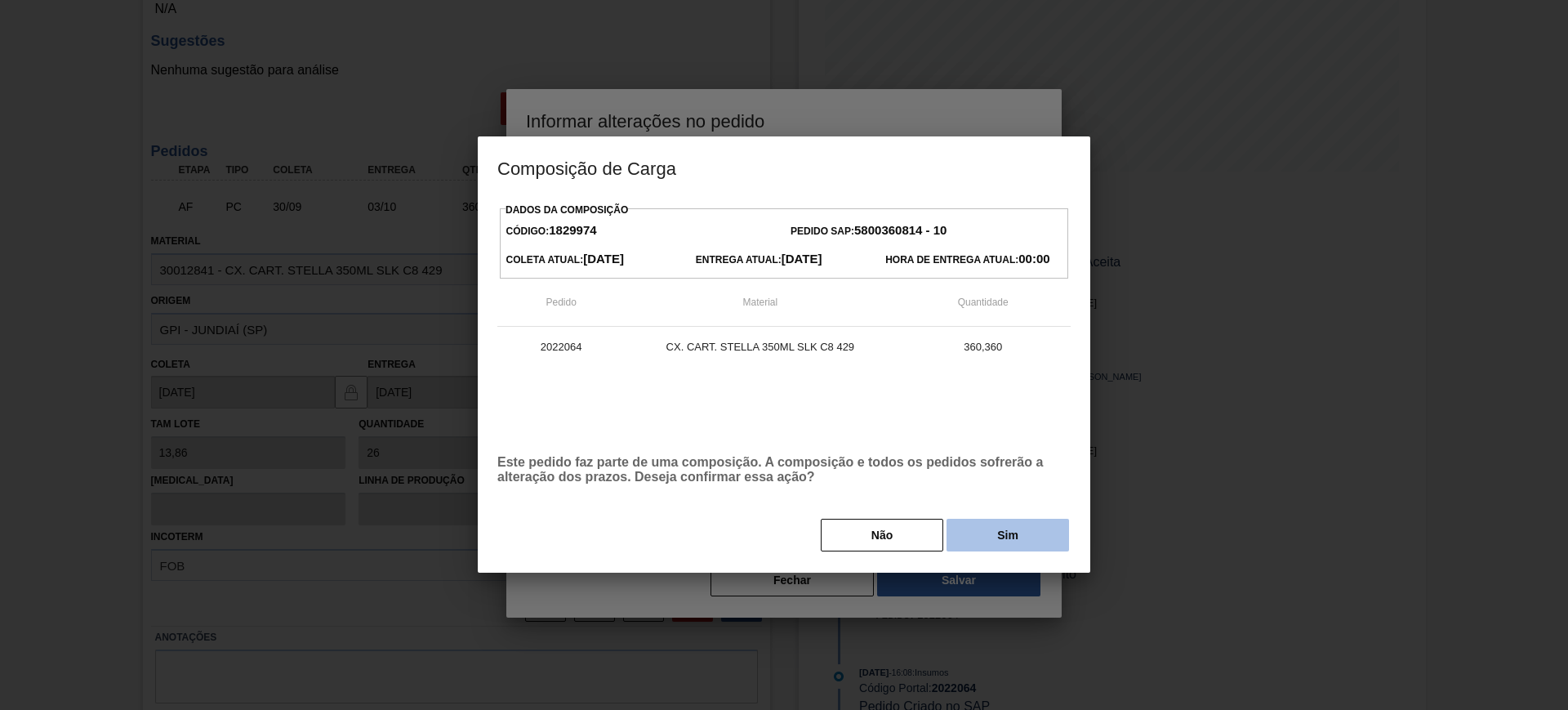
click at [1024, 546] on button "Sim" at bounding box center [1008, 534] width 122 height 33
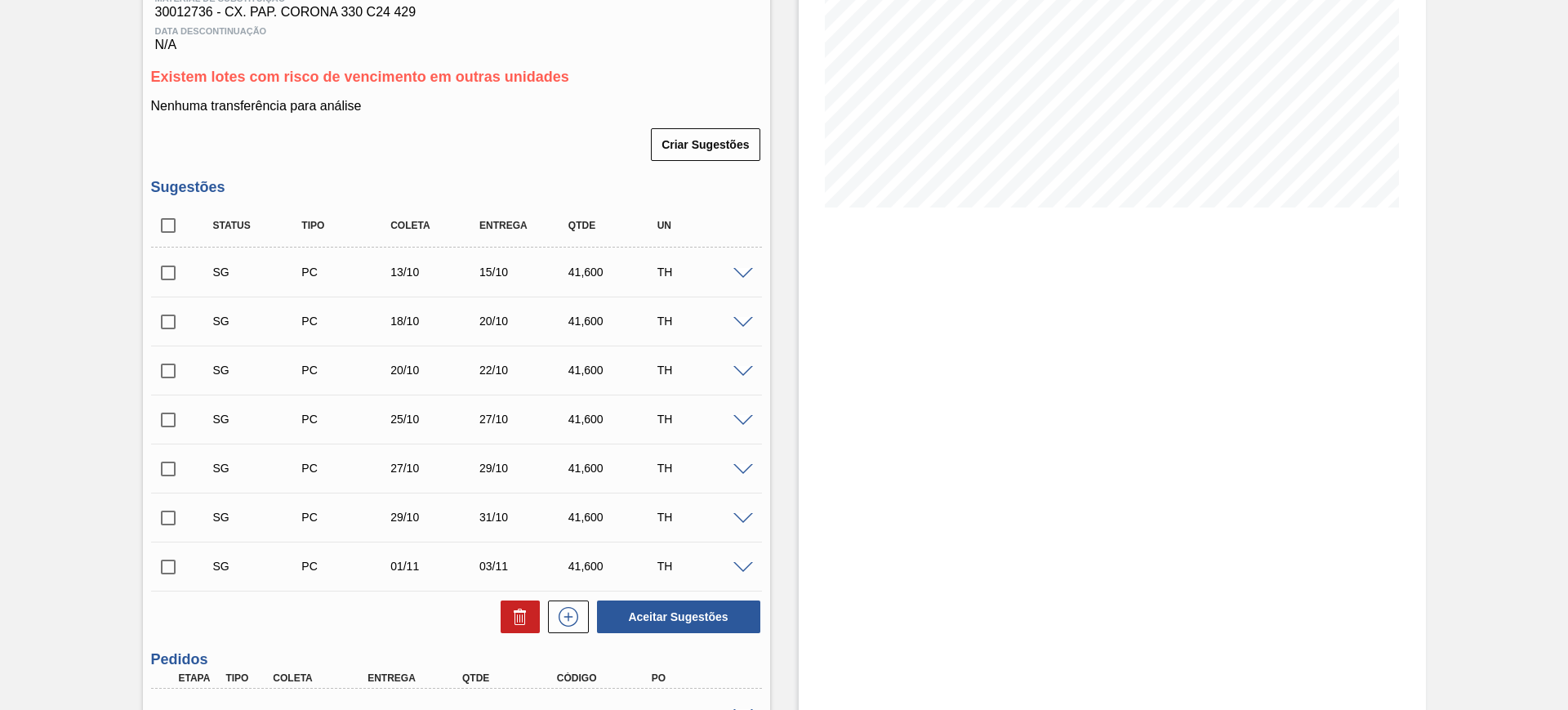
scroll to position [307, 0]
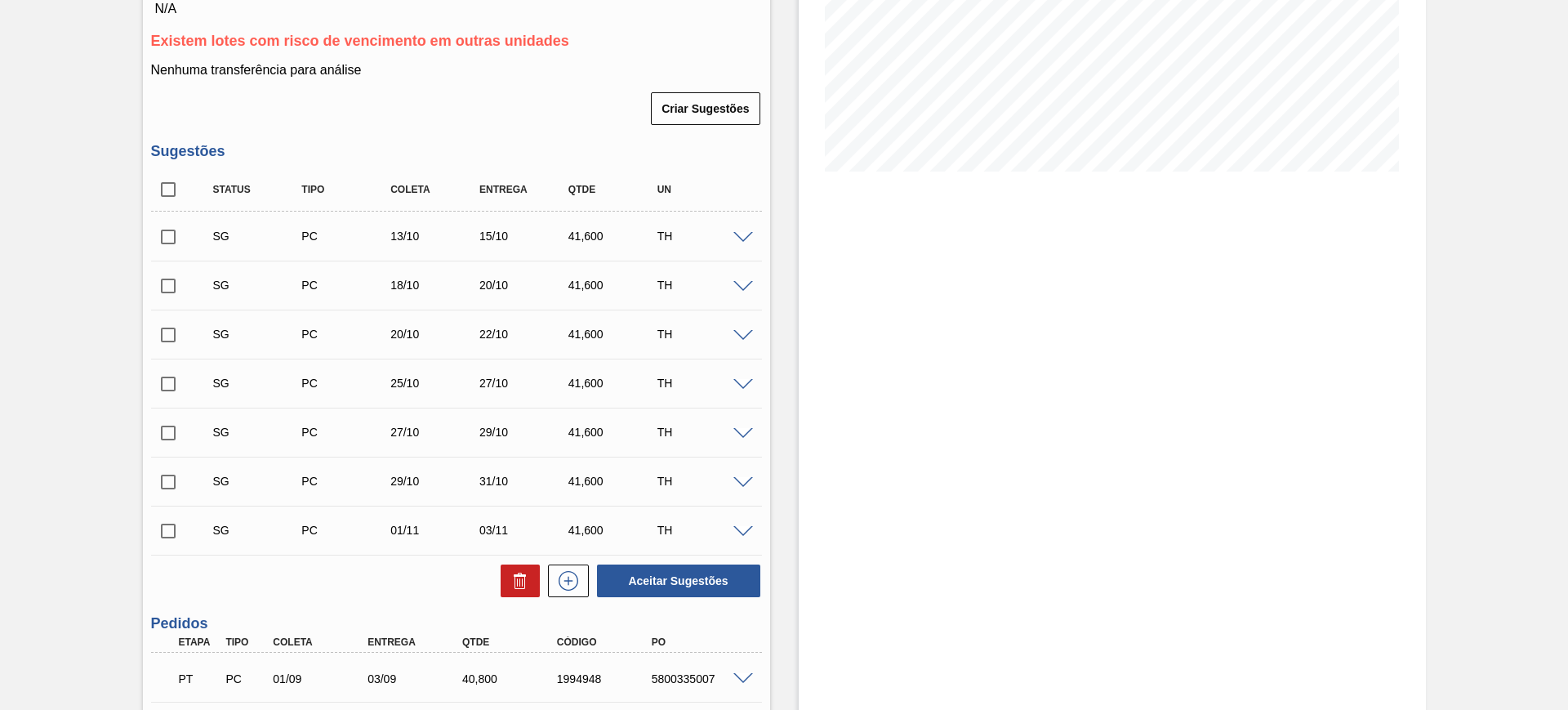
click at [165, 182] on input "checkbox" at bounding box center [168, 189] width 35 height 35
checkbox input "true"
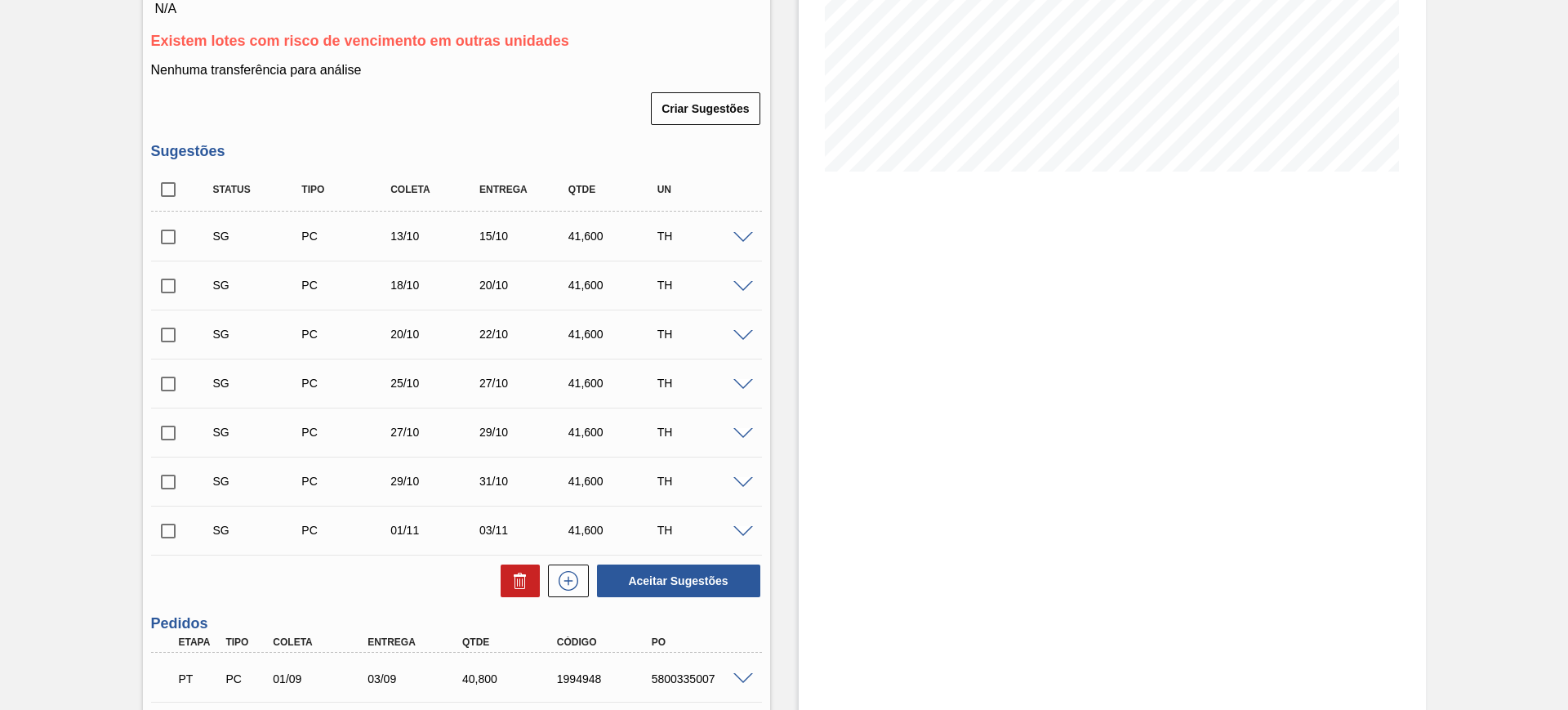
checkbox input "true"
click at [516, 586] on icon at bounding box center [521, 581] width 20 height 20
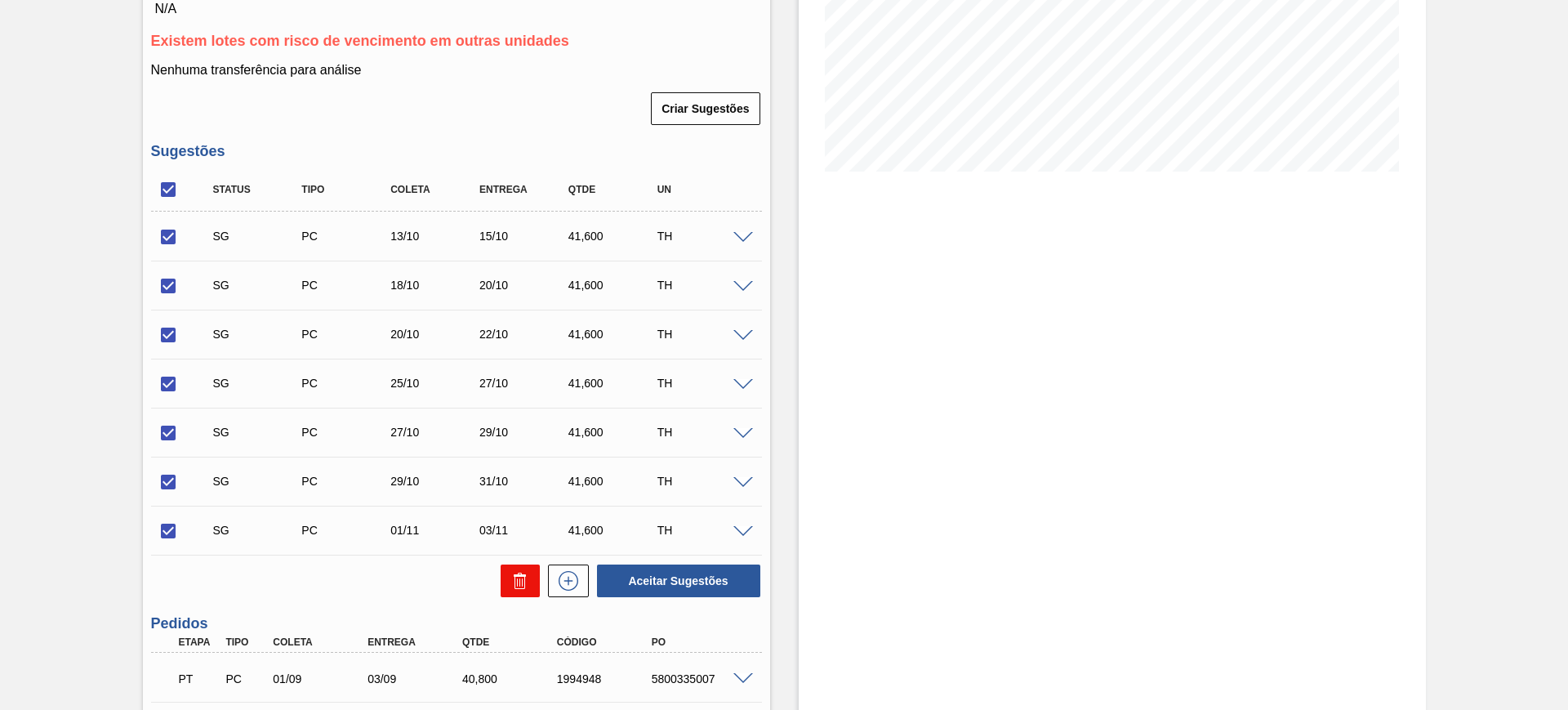
checkbox input "false"
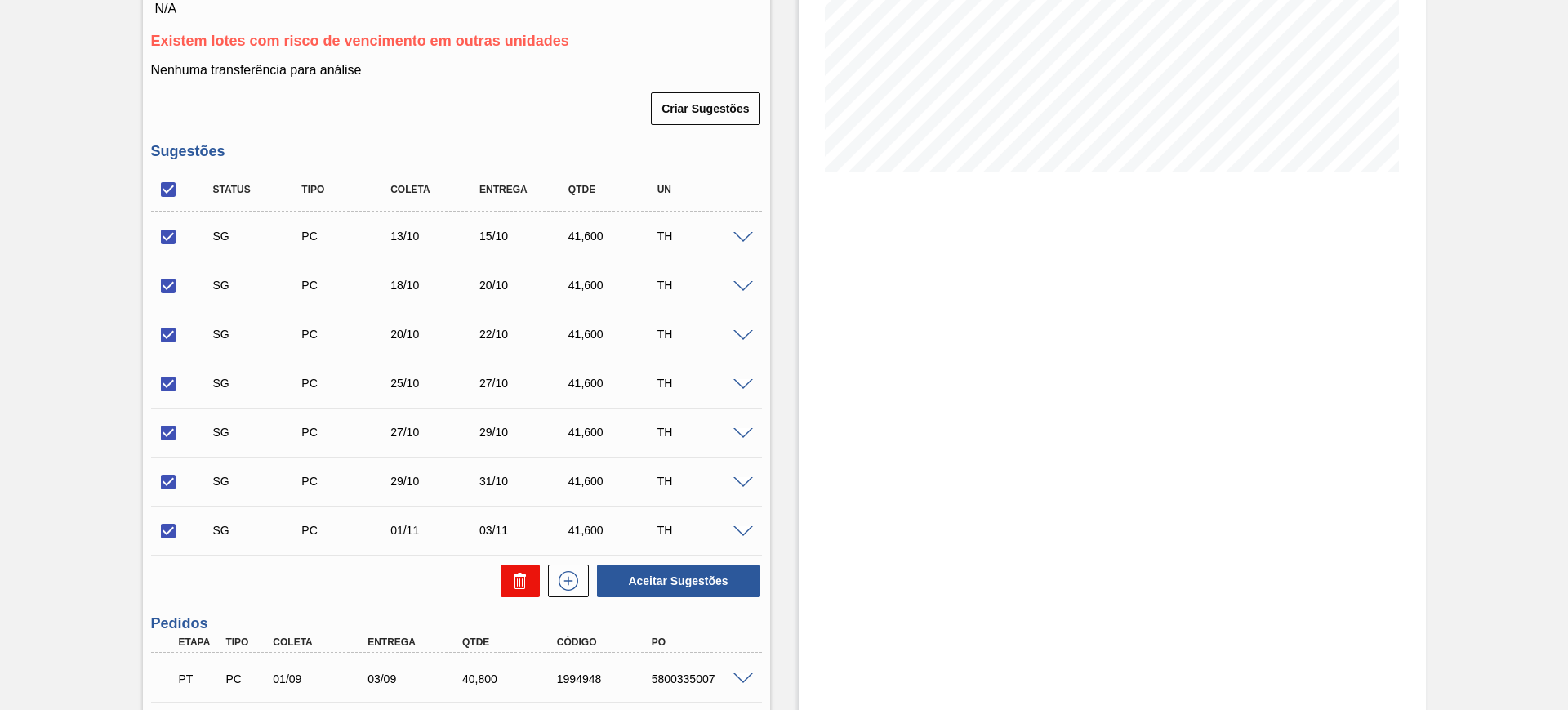
checkbox input "false"
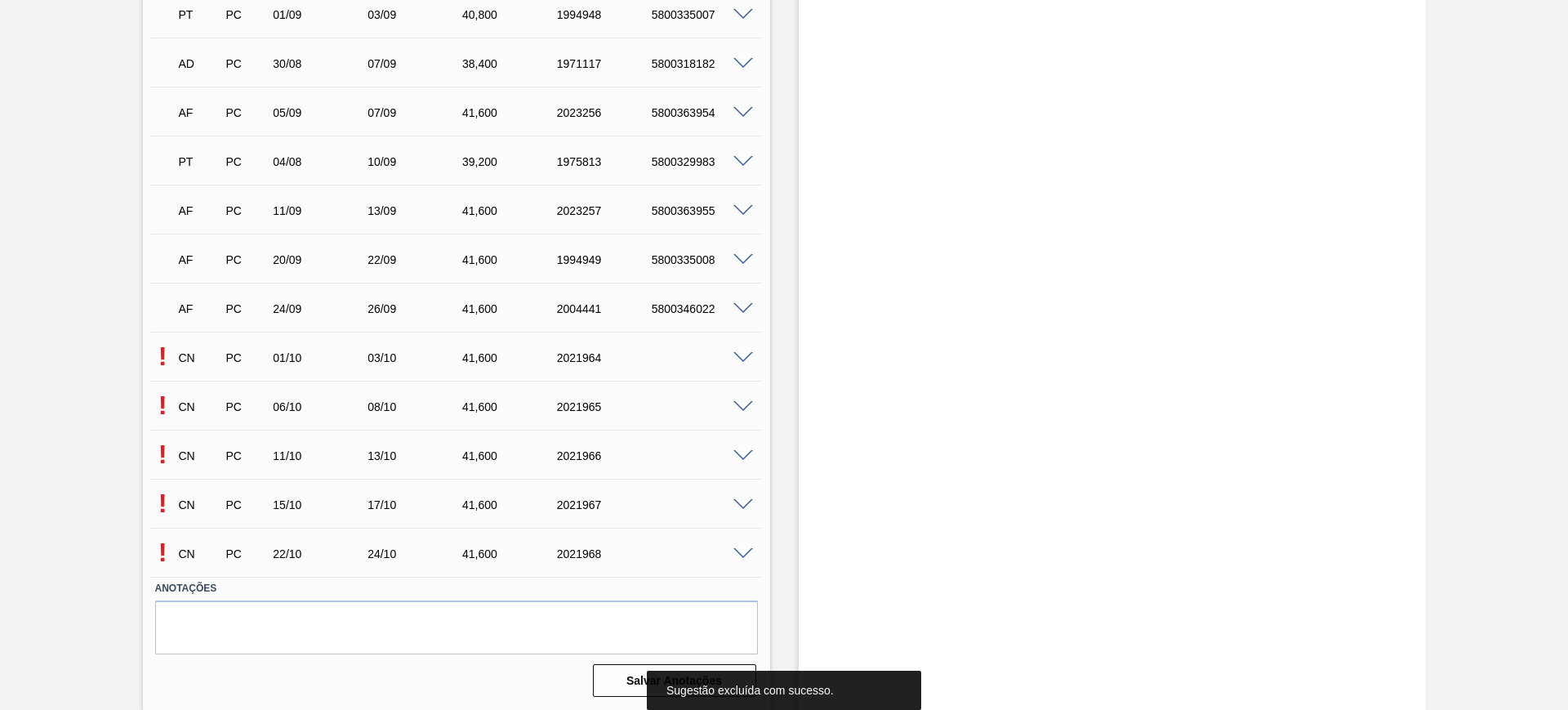
scroll to position [609, 0]
click at [739, 353] on span at bounding box center [744, 357] width 20 height 12
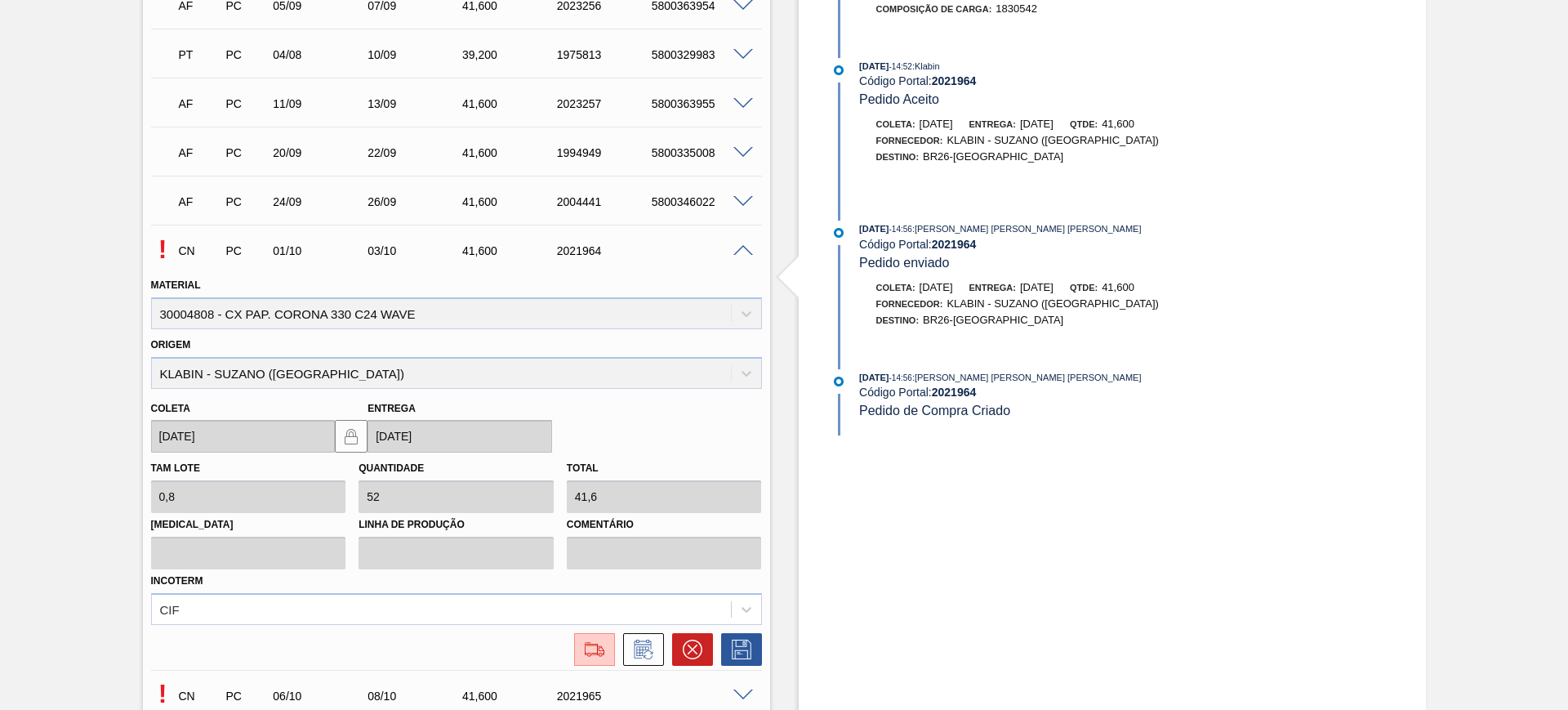
scroll to position [915, 0]
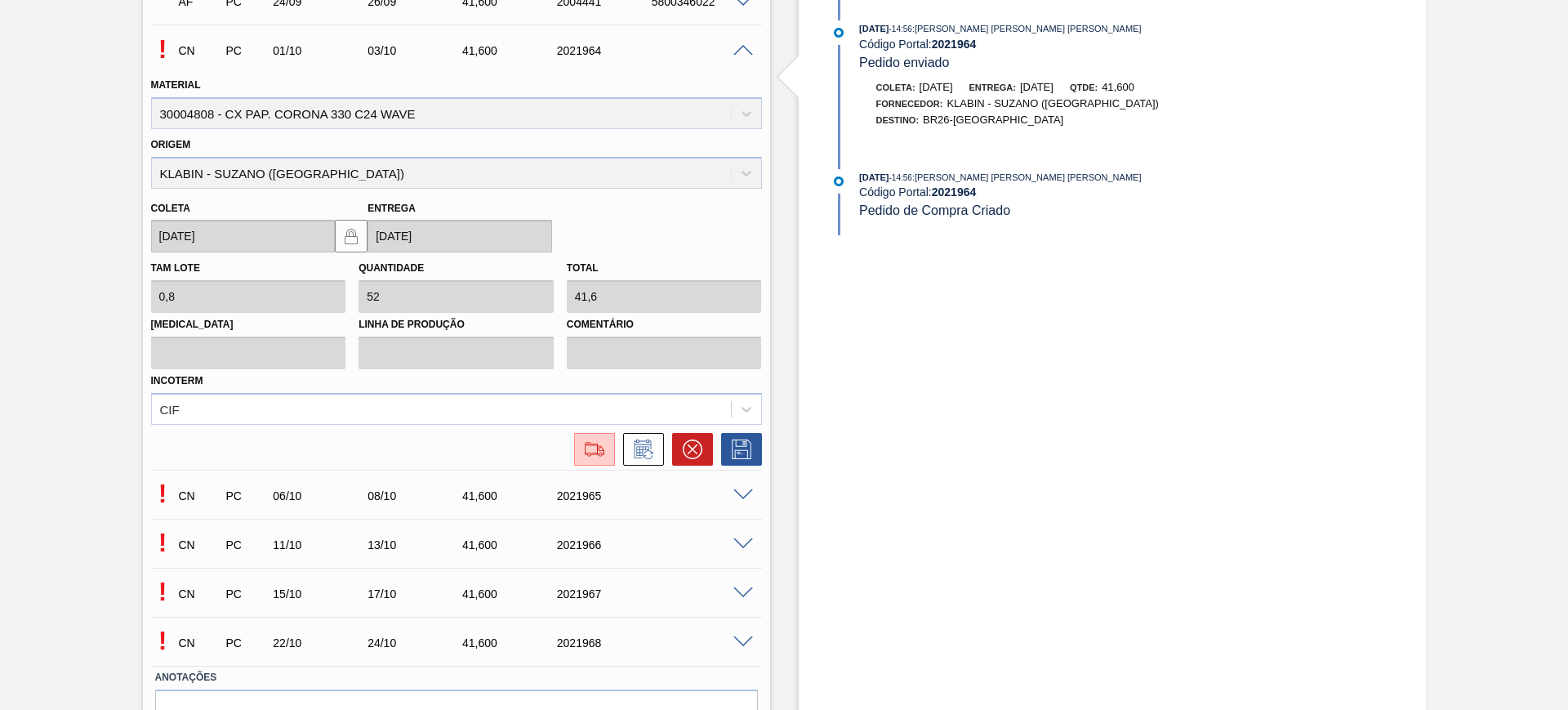
click at [739, 48] on span at bounding box center [744, 51] width 20 height 12
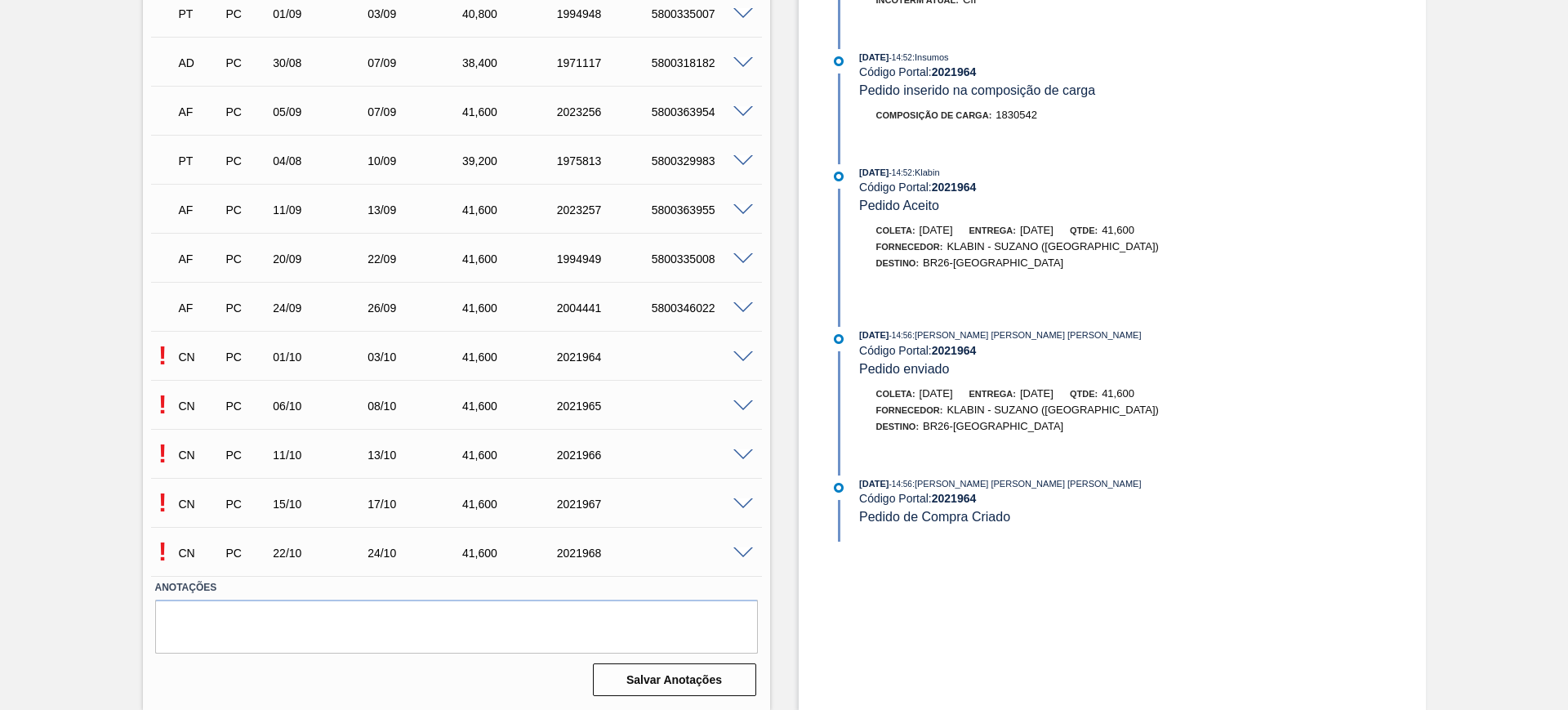
scroll to position [609, 0]
click at [740, 352] on span at bounding box center [744, 357] width 20 height 12
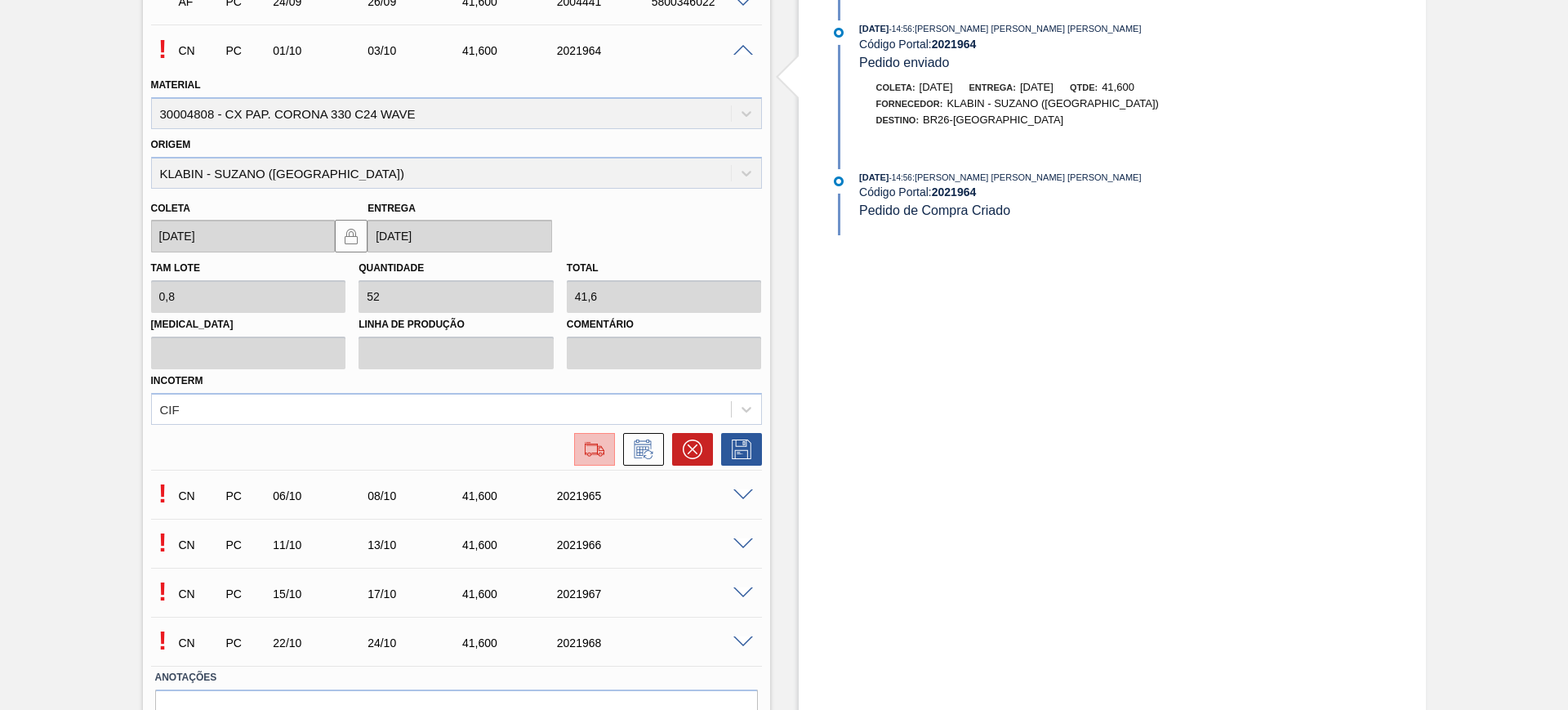
click at [597, 454] on img at bounding box center [595, 450] width 26 height 20
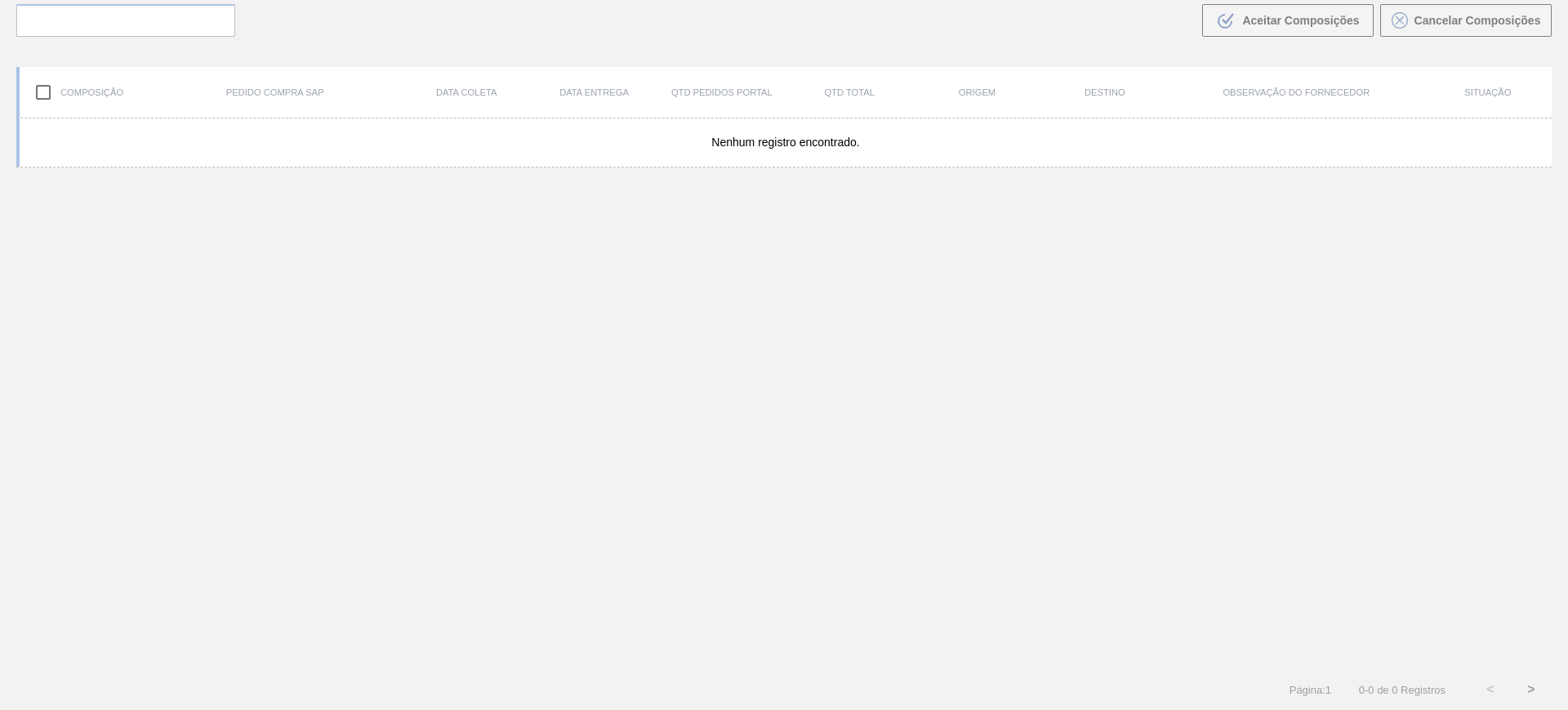
scroll to position [117, 0]
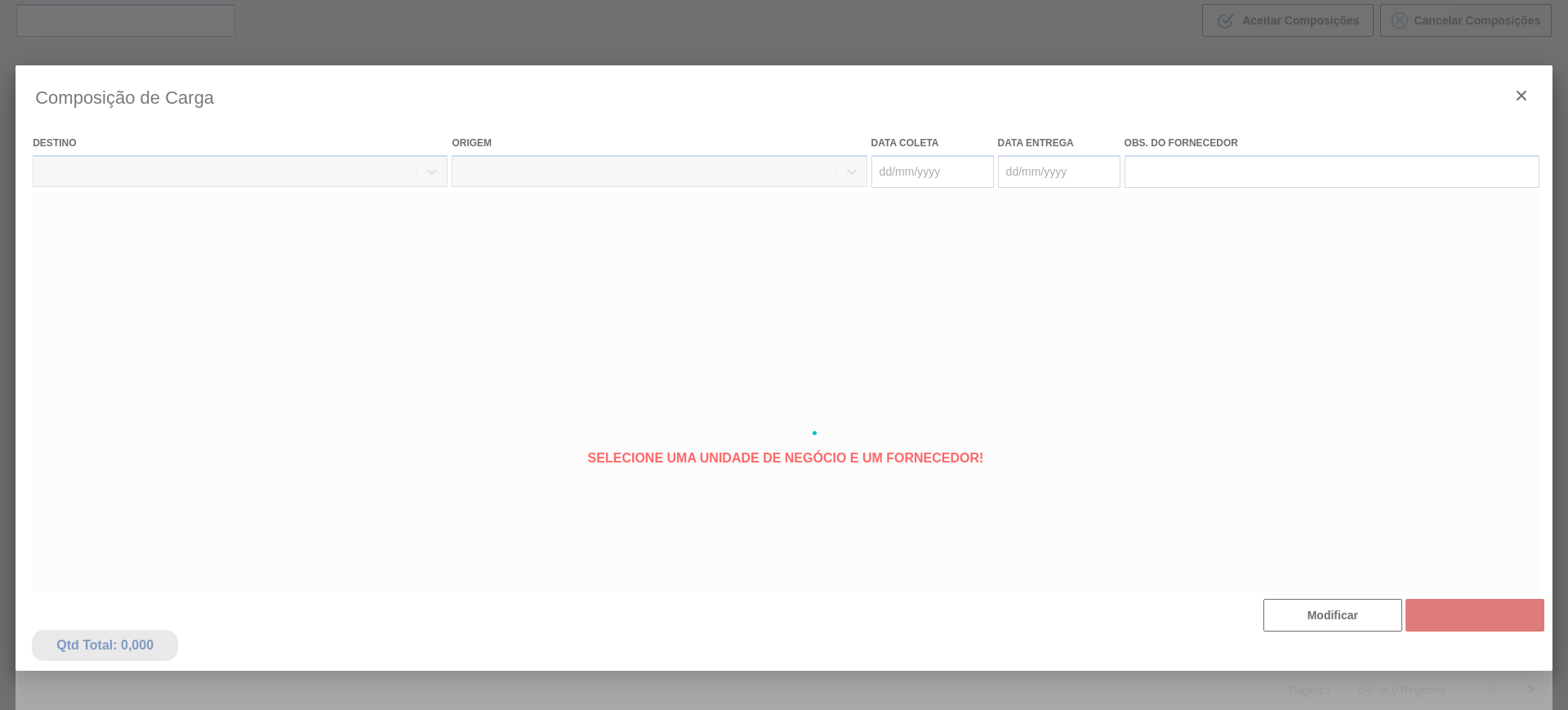
type coleta "[DATE]"
type entrega "[DATE]"
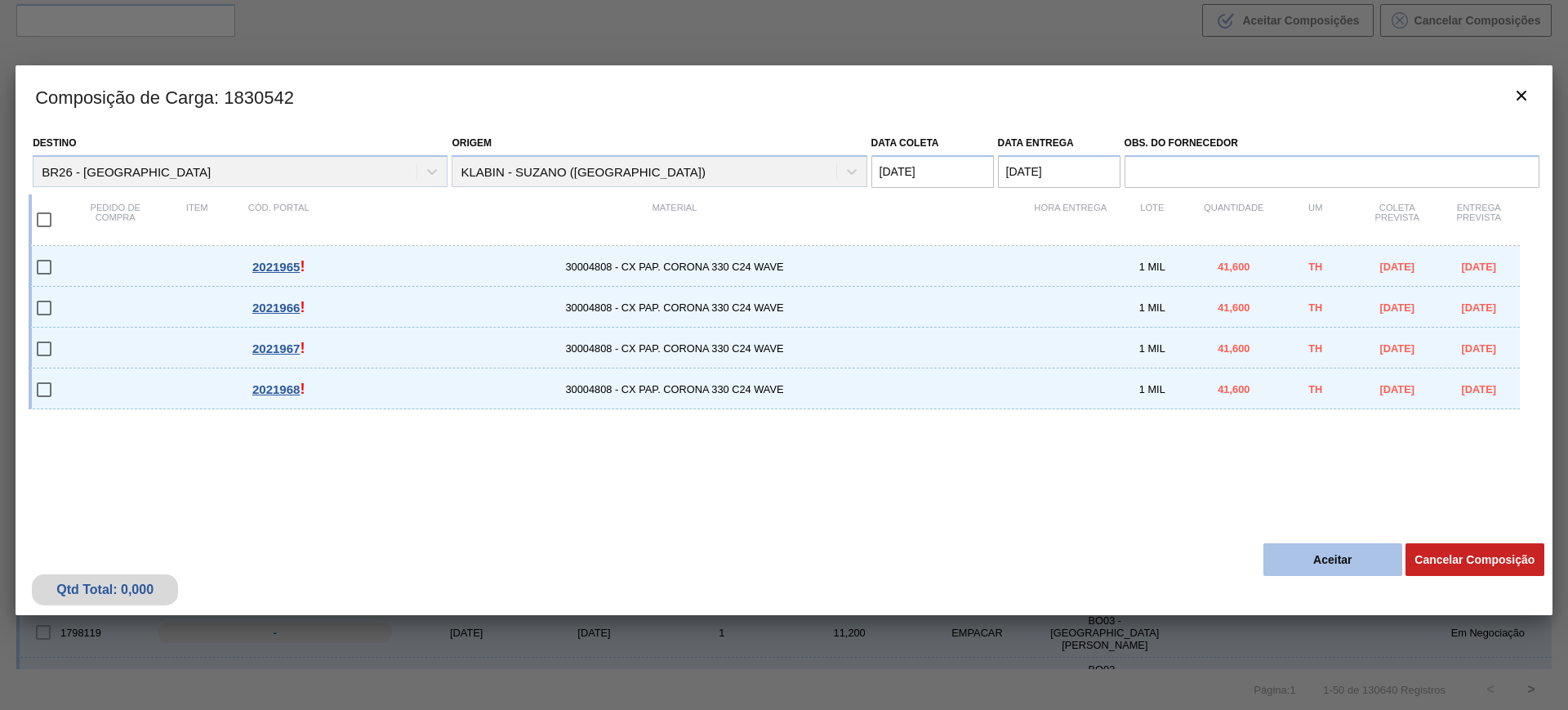
click at [1306, 554] on button "Aceitar" at bounding box center [1332, 559] width 139 height 33
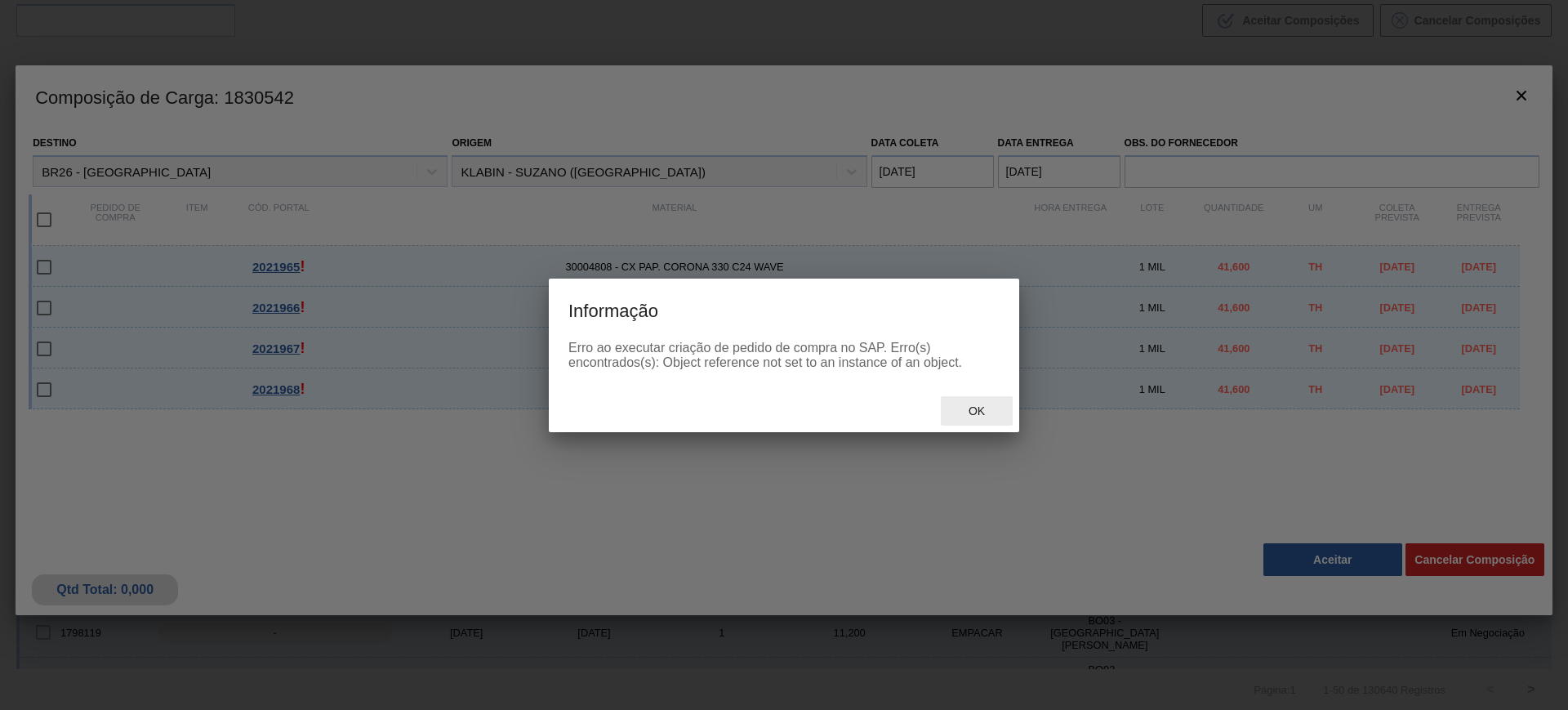
click at [979, 402] on div "Ok" at bounding box center [976, 411] width 72 height 31
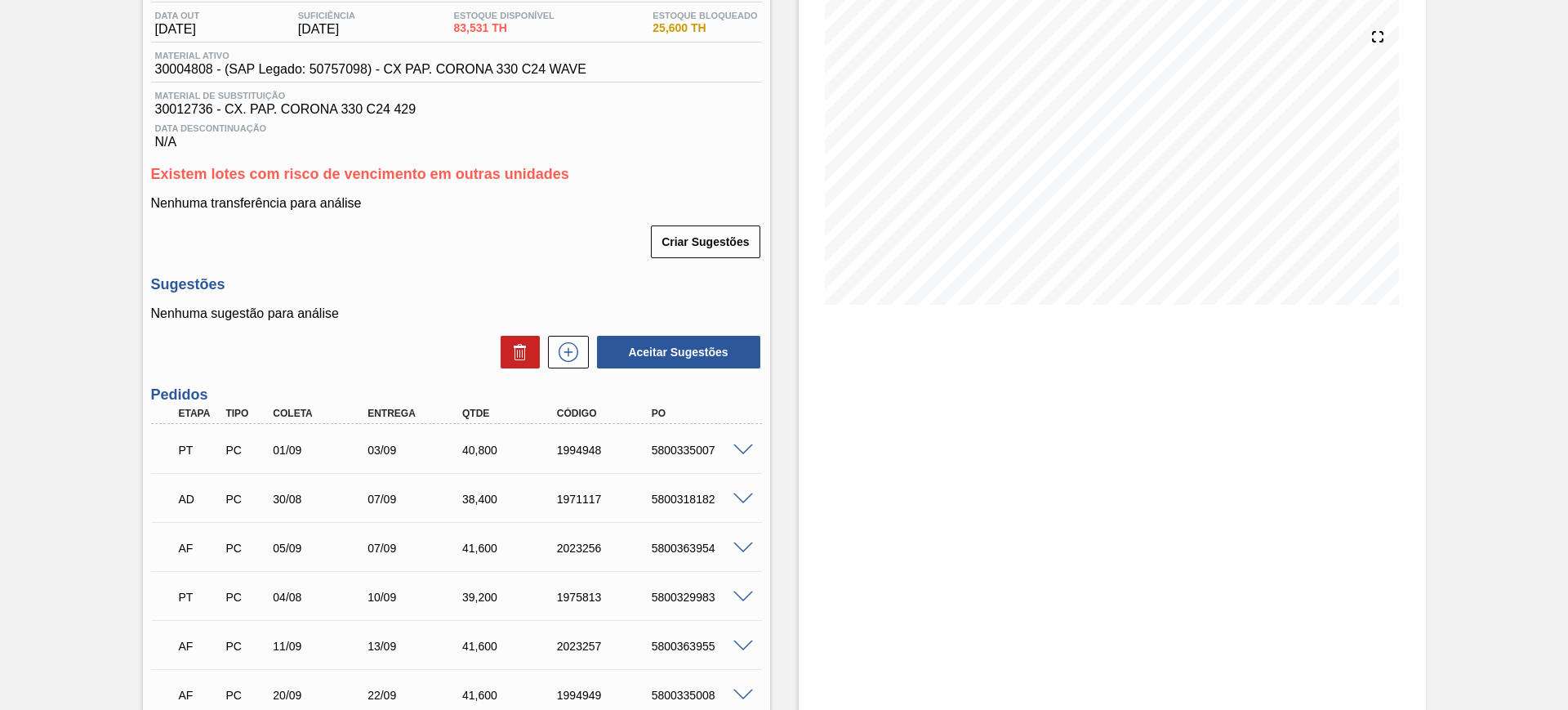
scroll to position [204, 0]
